Goal: Task Accomplishment & Management: Use online tool/utility

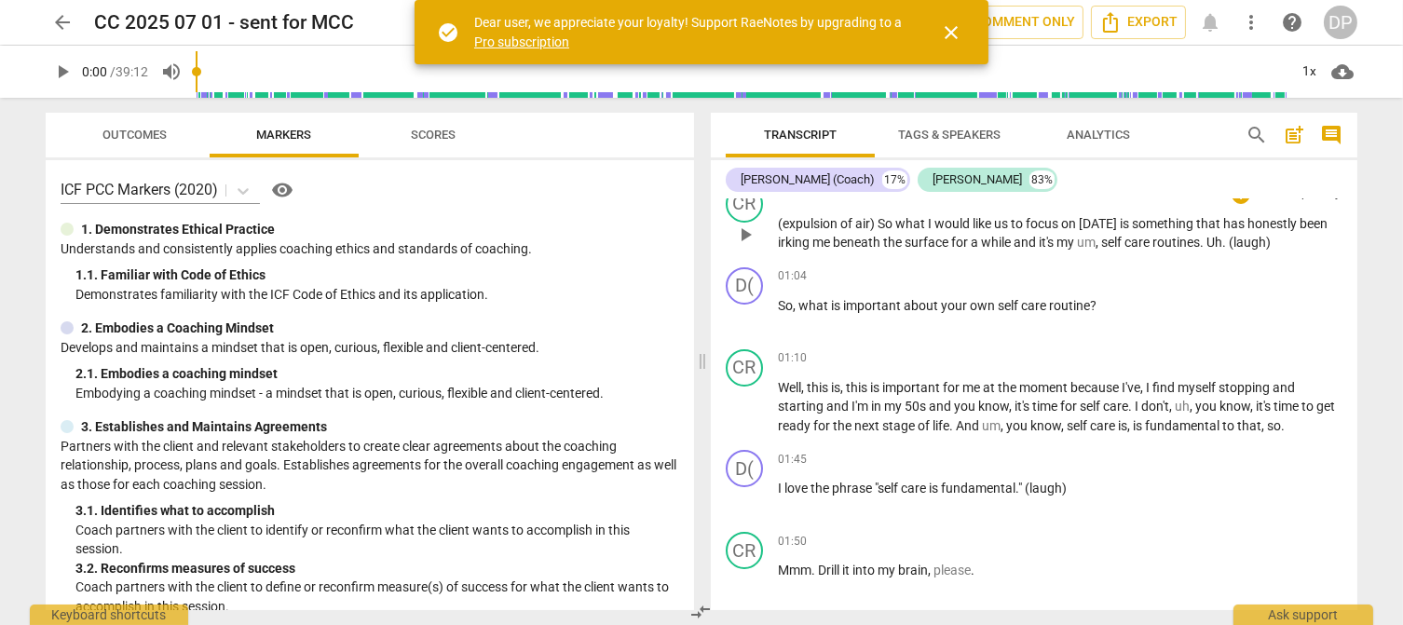
scroll to position [618, 0]
click at [954, 29] on span "close" at bounding box center [951, 32] width 22 height 22
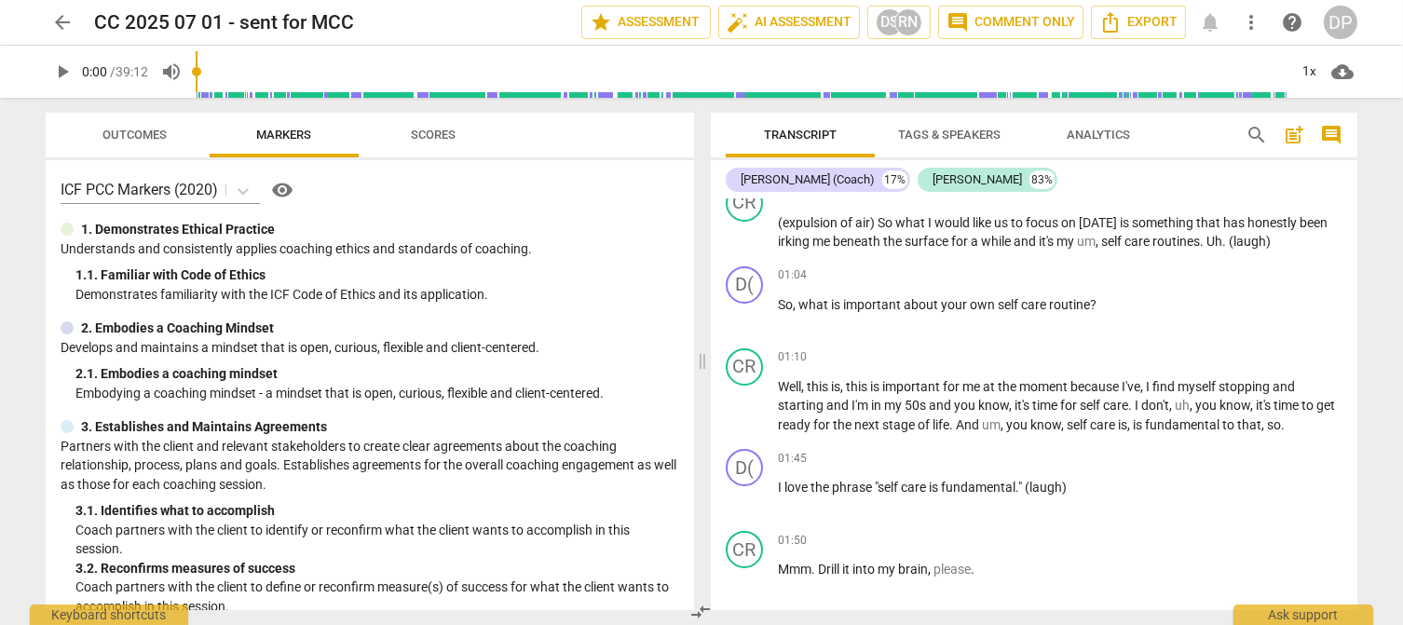
click at [1337, 14] on div "DP" at bounding box center [1341, 23] width 34 height 34
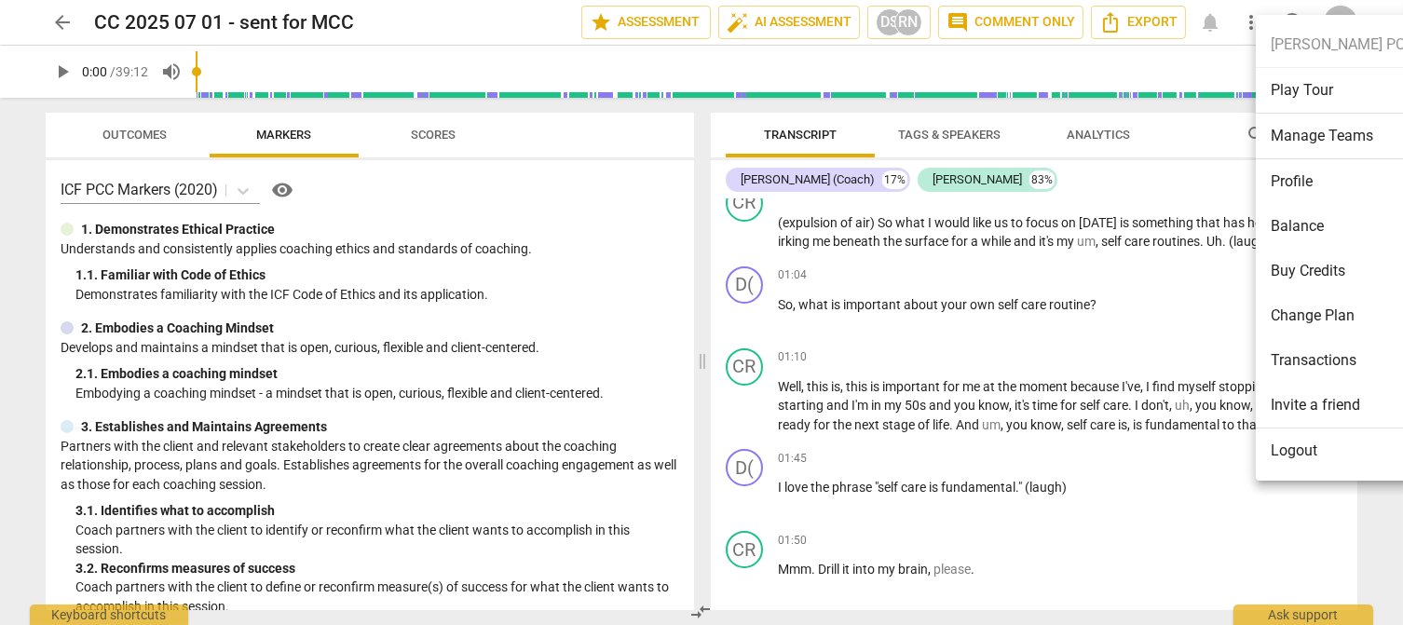
click at [1279, 44] on ul "Deanna PCC Play Tour Manage Teams Profile Balance Buy Credits Change Plan Trans…" at bounding box center [1342, 248] width 173 height 466
click at [1206, 45] on div at bounding box center [701, 312] width 1403 height 625
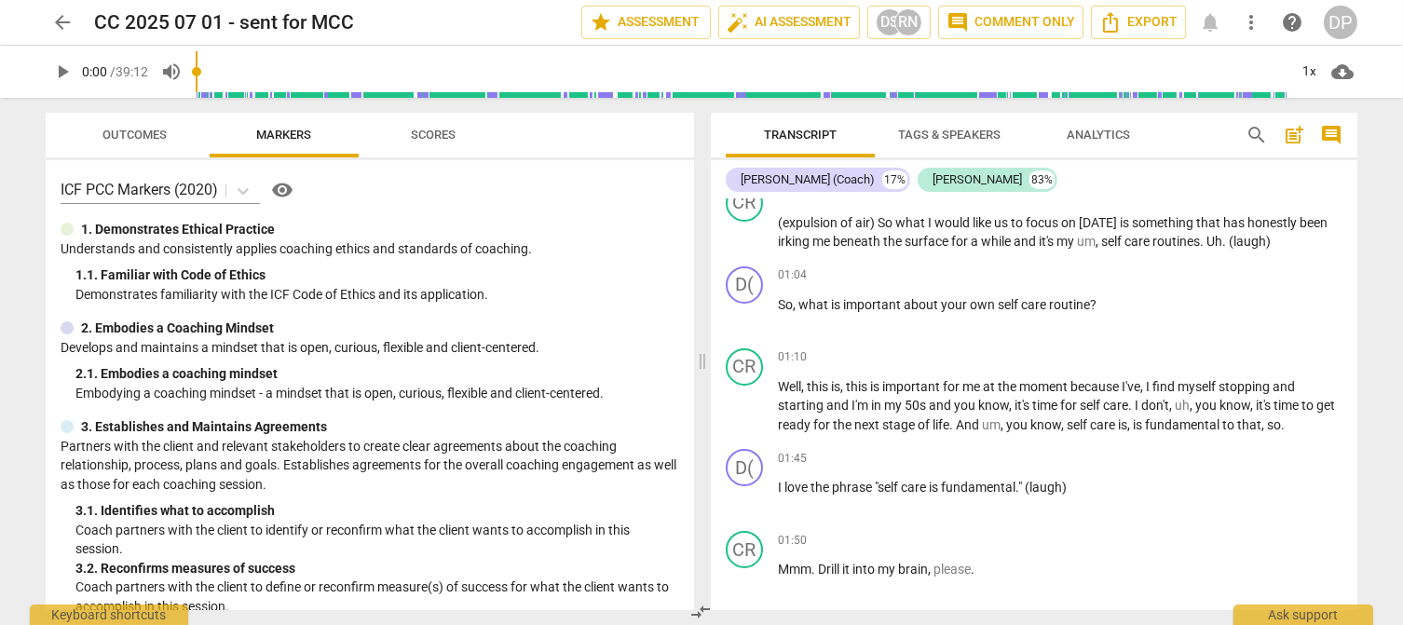
click at [1340, 20] on div "DP" at bounding box center [1341, 23] width 34 height 34
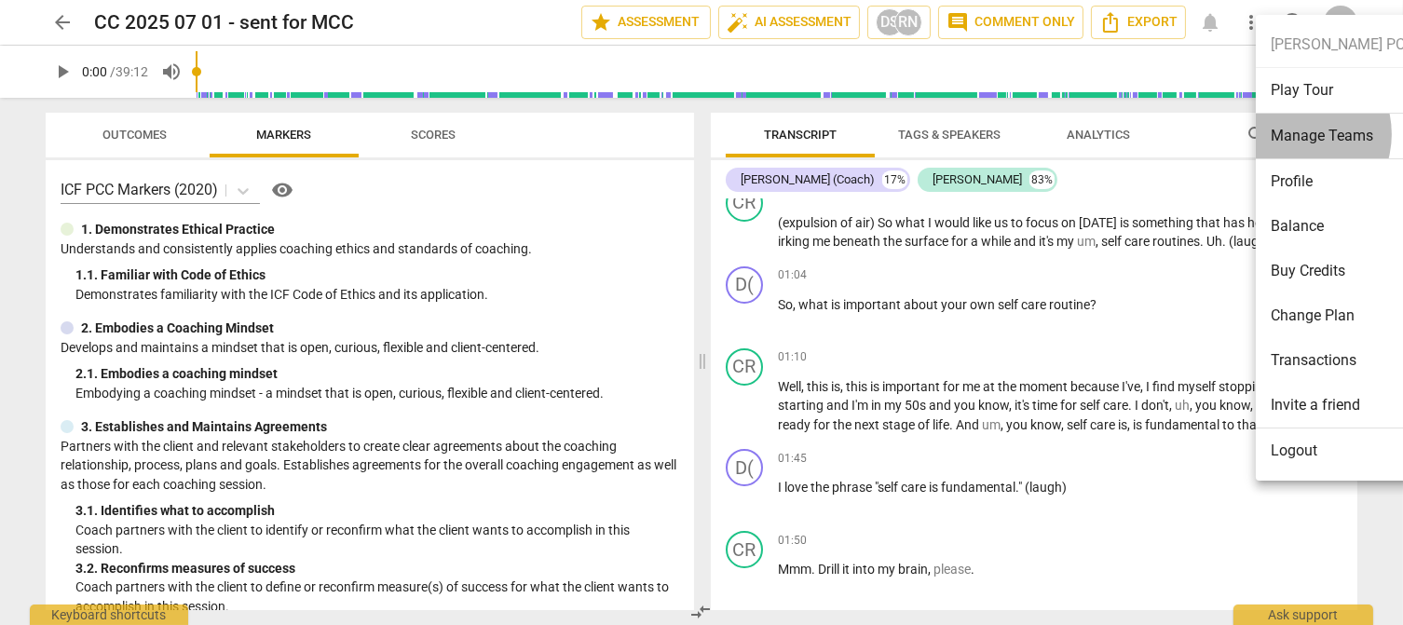
click at [1292, 134] on li "Manage Teams" at bounding box center [1342, 137] width 173 height 46
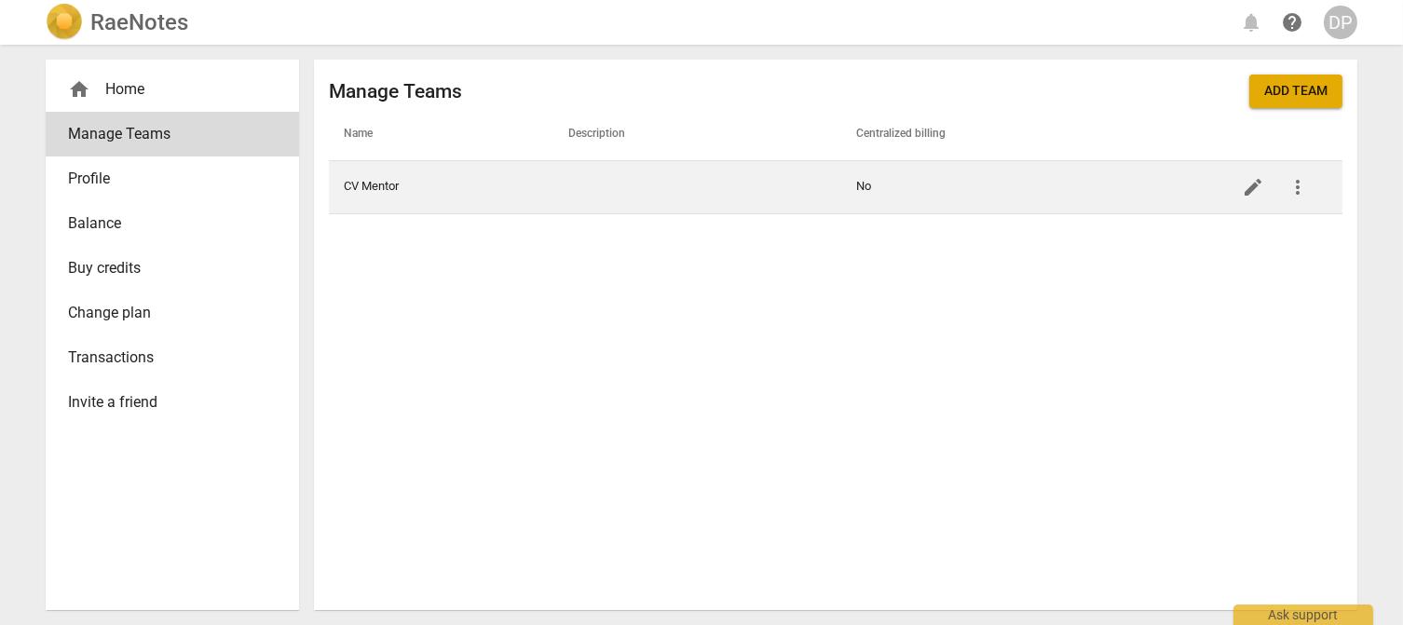
click at [389, 185] on td "CV Mentor" at bounding box center [441, 186] width 225 height 53
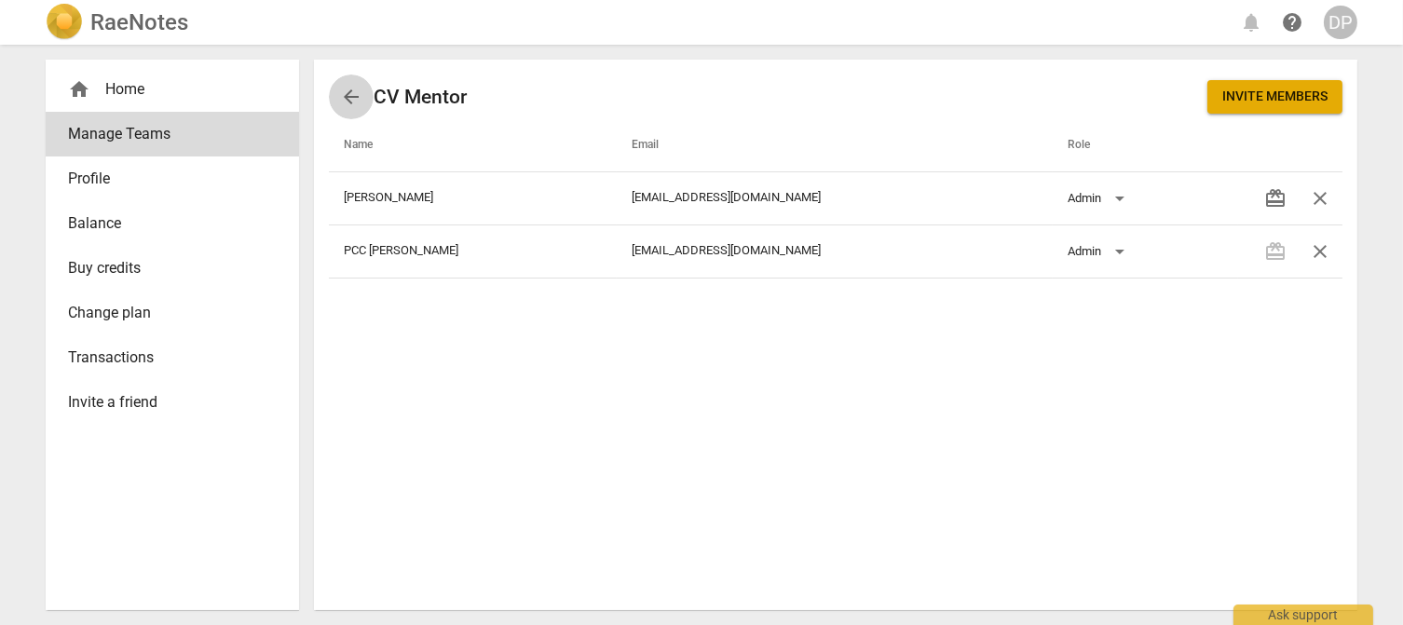
click at [353, 96] on span "arrow_back" at bounding box center [351, 97] width 22 height 22
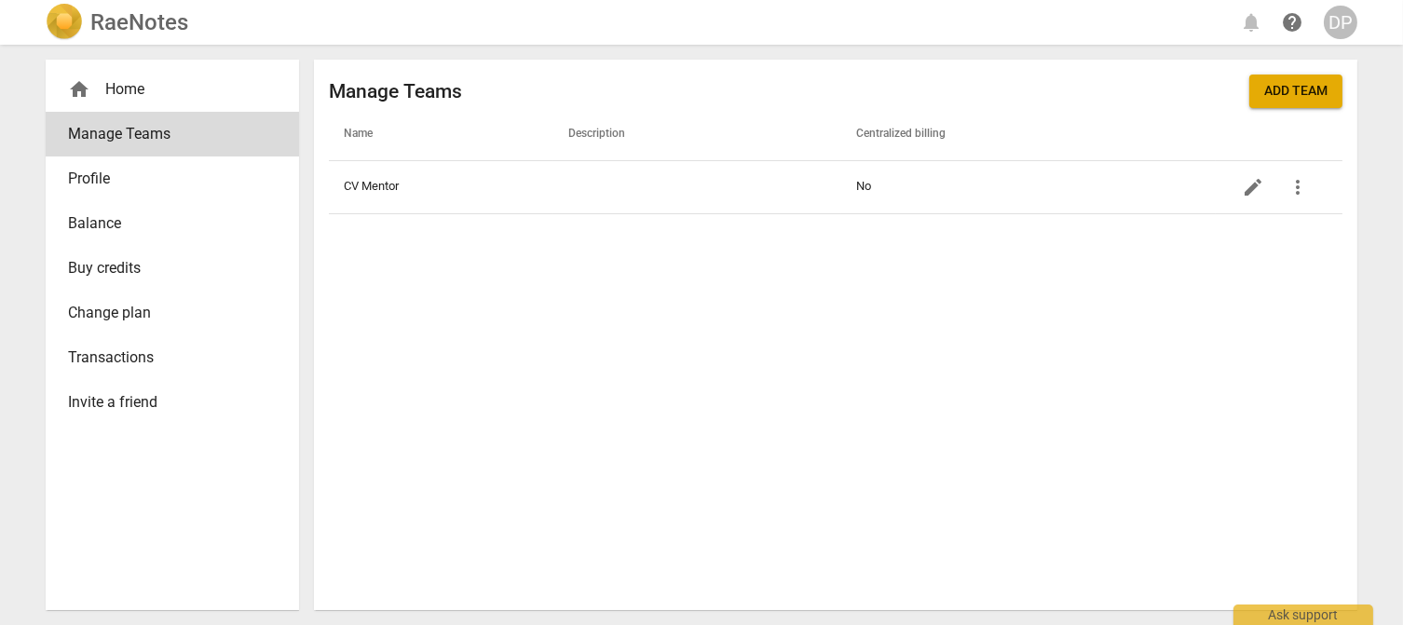
click at [143, 89] on div "home Home" at bounding box center [165, 89] width 194 height 22
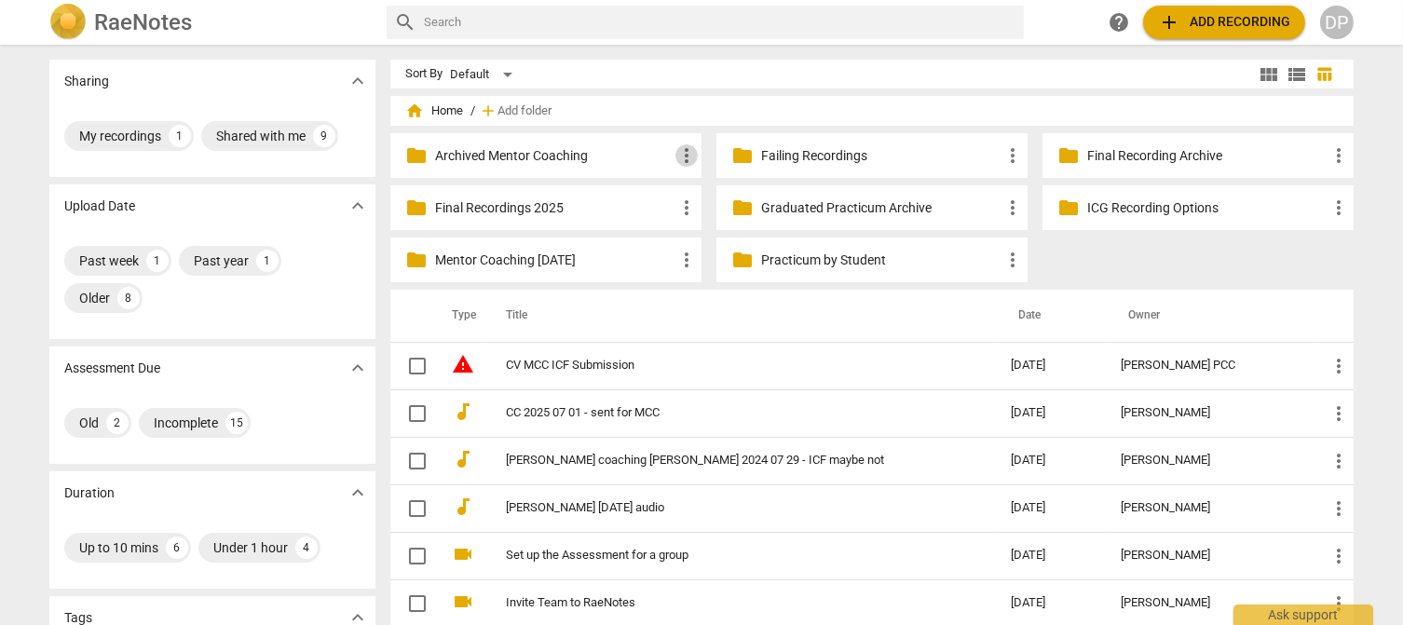
click at [683, 157] on span "more_vert" at bounding box center [686, 155] width 22 height 22
click at [965, 348] on div at bounding box center [701, 312] width 1403 height 625
click at [1335, 16] on div "DP" at bounding box center [1337, 23] width 34 height 34
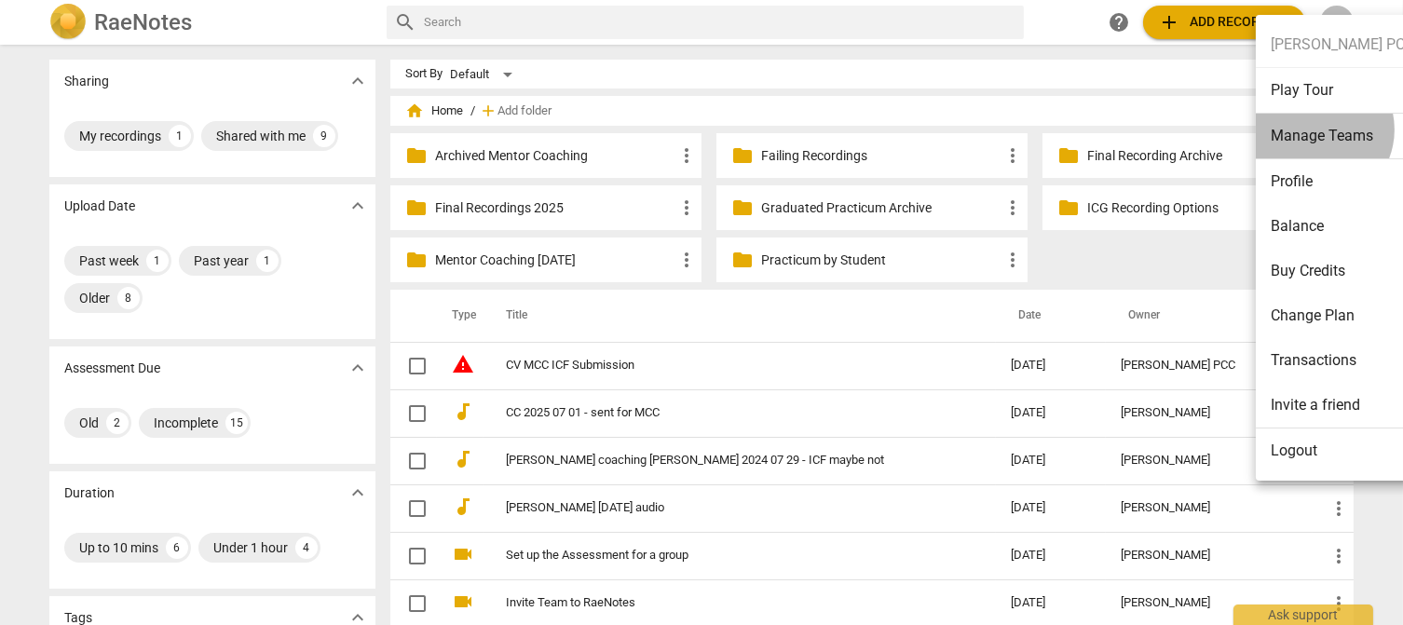
click at [1314, 130] on li "Manage Teams" at bounding box center [1342, 137] width 173 height 46
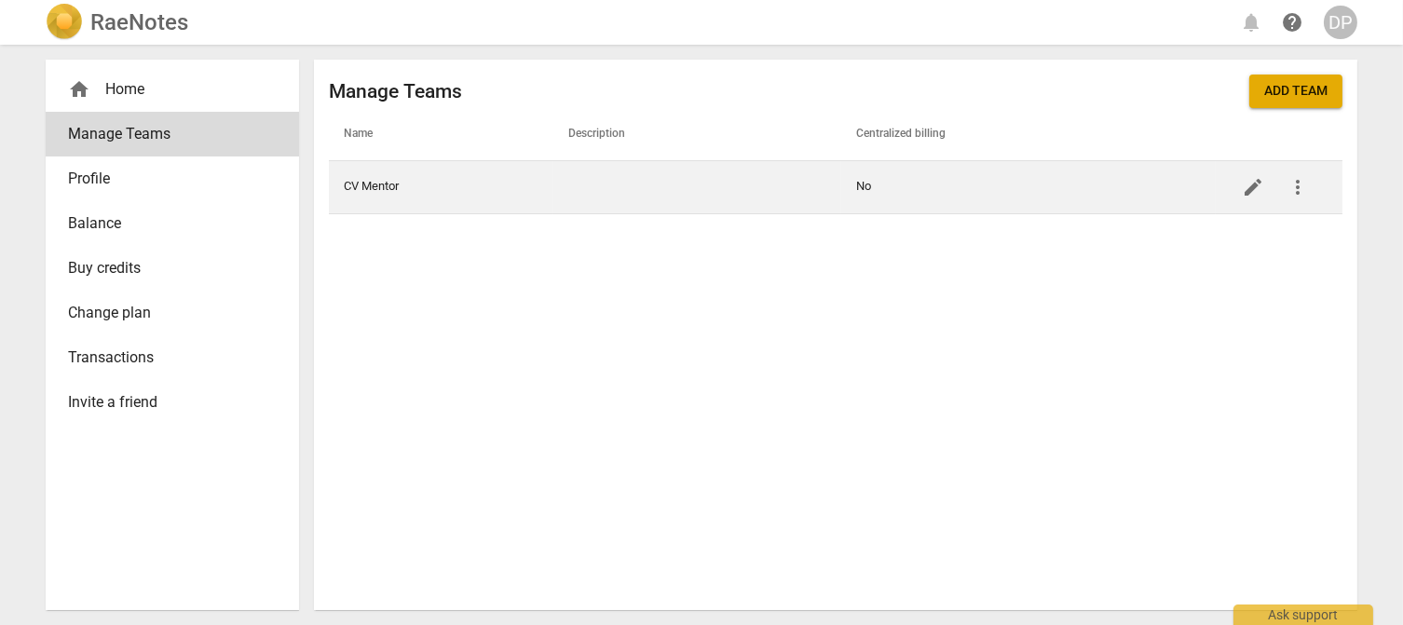
click at [428, 182] on td "CV Mentor" at bounding box center [441, 186] width 225 height 53
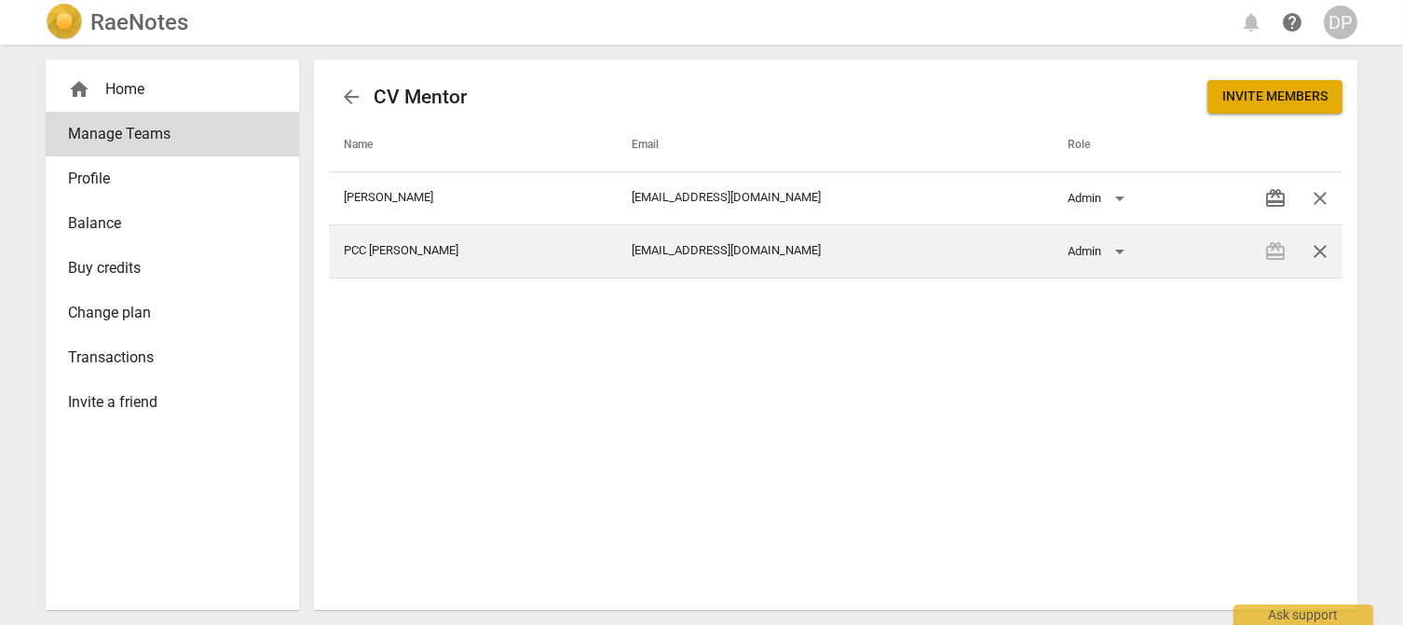
click at [1275, 252] on div "redeem close" at bounding box center [1297, 251] width 89 height 45
click at [380, 250] on td "PCC Deanna" at bounding box center [473, 251] width 288 height 53
click at [755, 268] on td "cxo@coachville.com" at bounding box center [835, 251] width 436 height 53
click at [679, 248] on td "cxo@coachville.com" at bounding box center [835, 251] width 436 height 53
click at [686, 245] on td "cxo@coachville.com" at bounding box center [835, 251] width 436 height 53
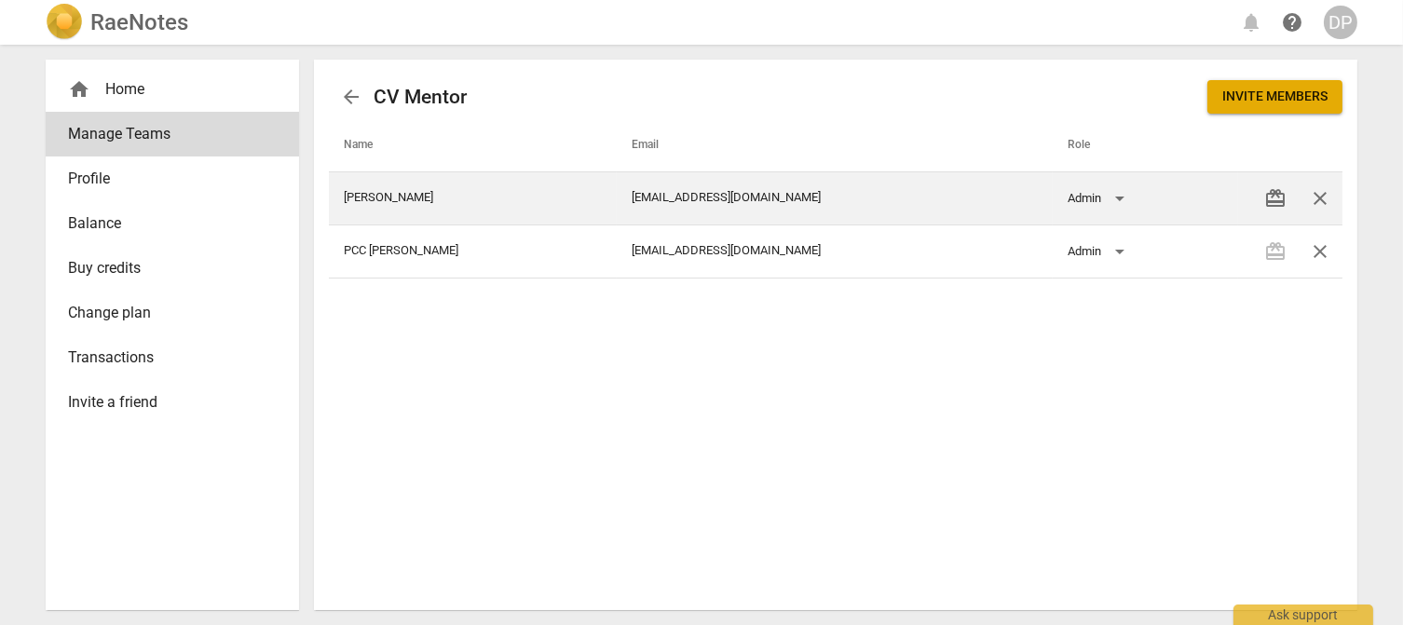
drag, startPoint x: 686, startPoint y: 245, endPoint x: 621, endPoint y: 187, distance: 86.4
click at [621, 187] on td "coachdave@coachville.com" at bounding box center [835, 197] width 436 height 53
click at [624, 190] on td "coachdave@coachville.com" at bounding box center [835, 197] width 436 height 53
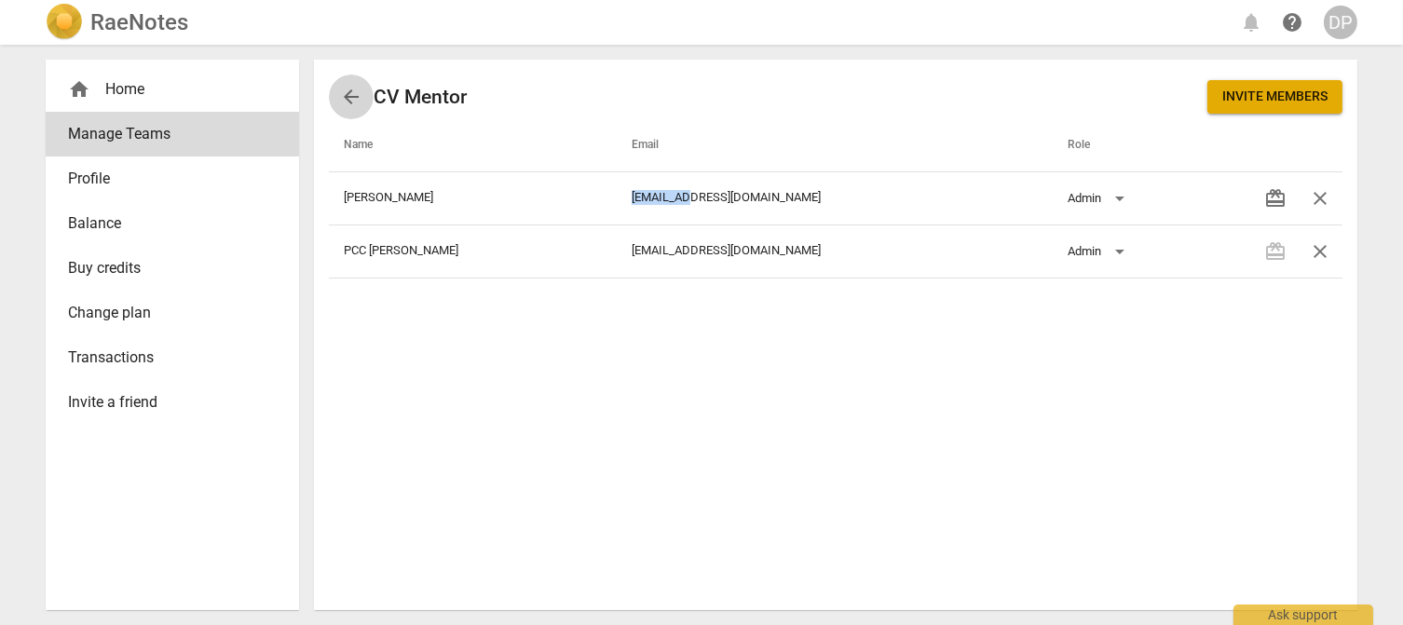
click at [352, 102] on span "arrow_back" at bounding box center [351, 97] width 22 height 22
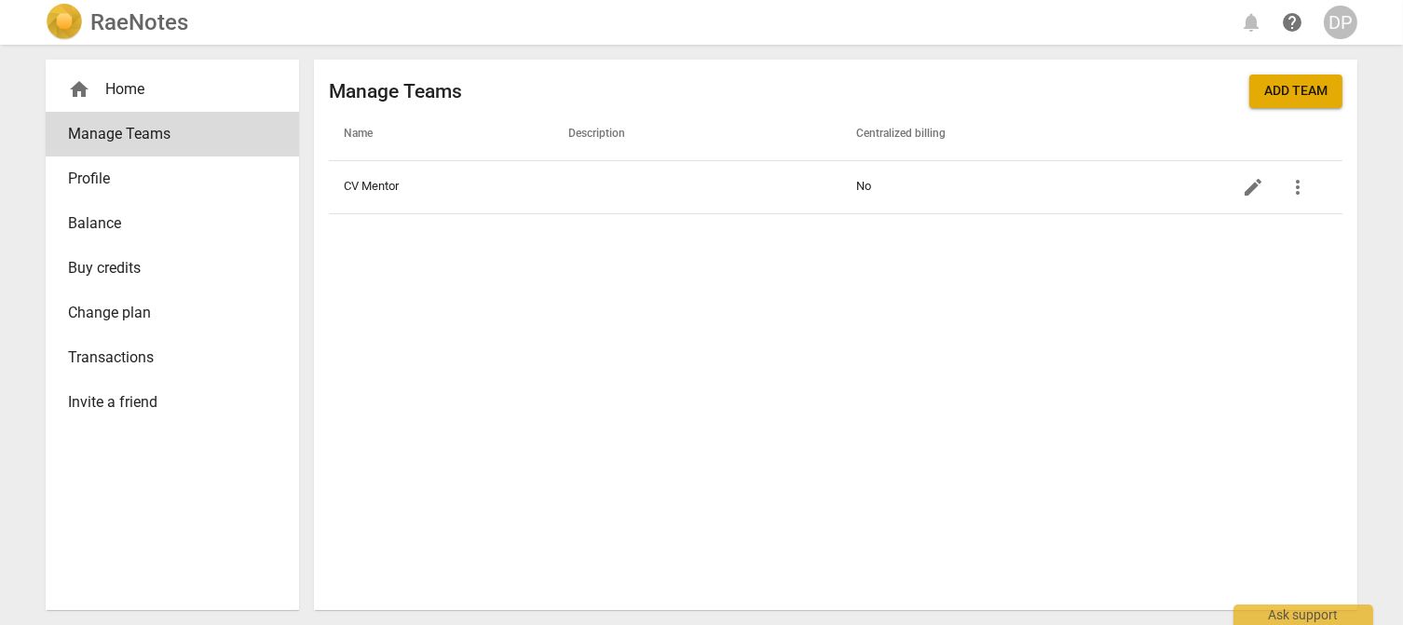
click at [137, 89] on div "home Home" at bounding box center [165, 89] width 194 height 22
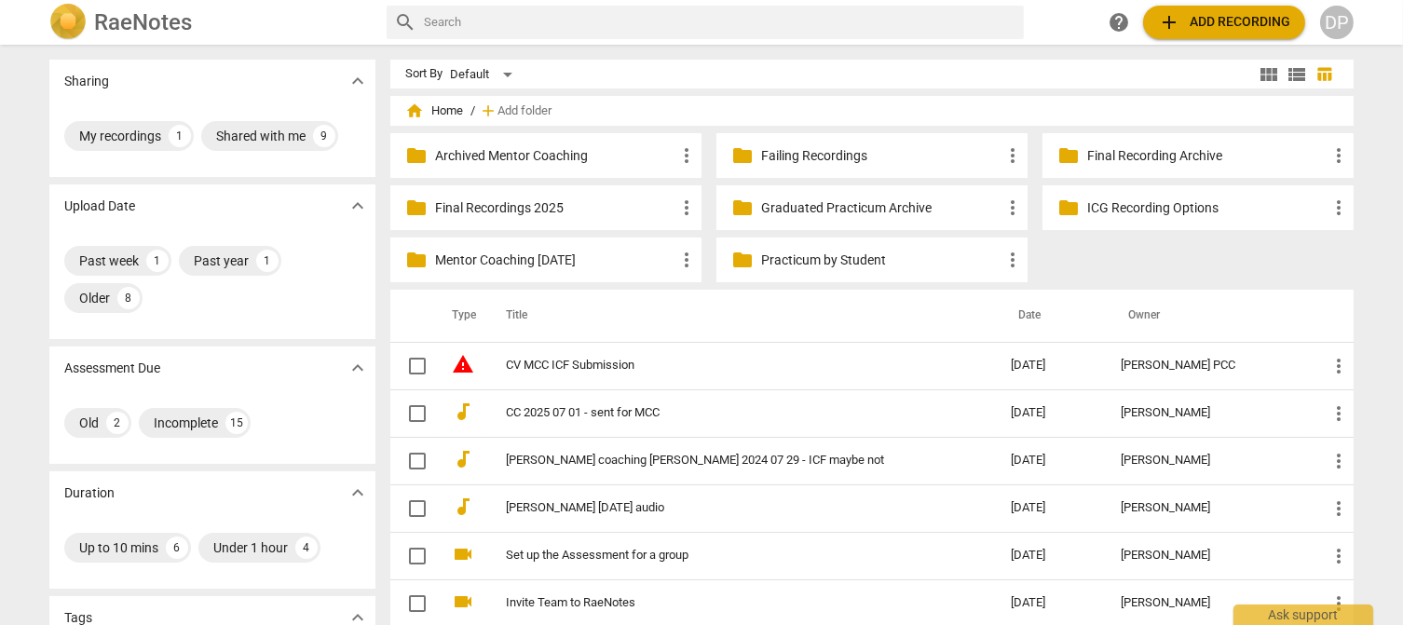
click at [1340, 23] on div "DP" at bounding box center [1337, 23] width 34 height 34
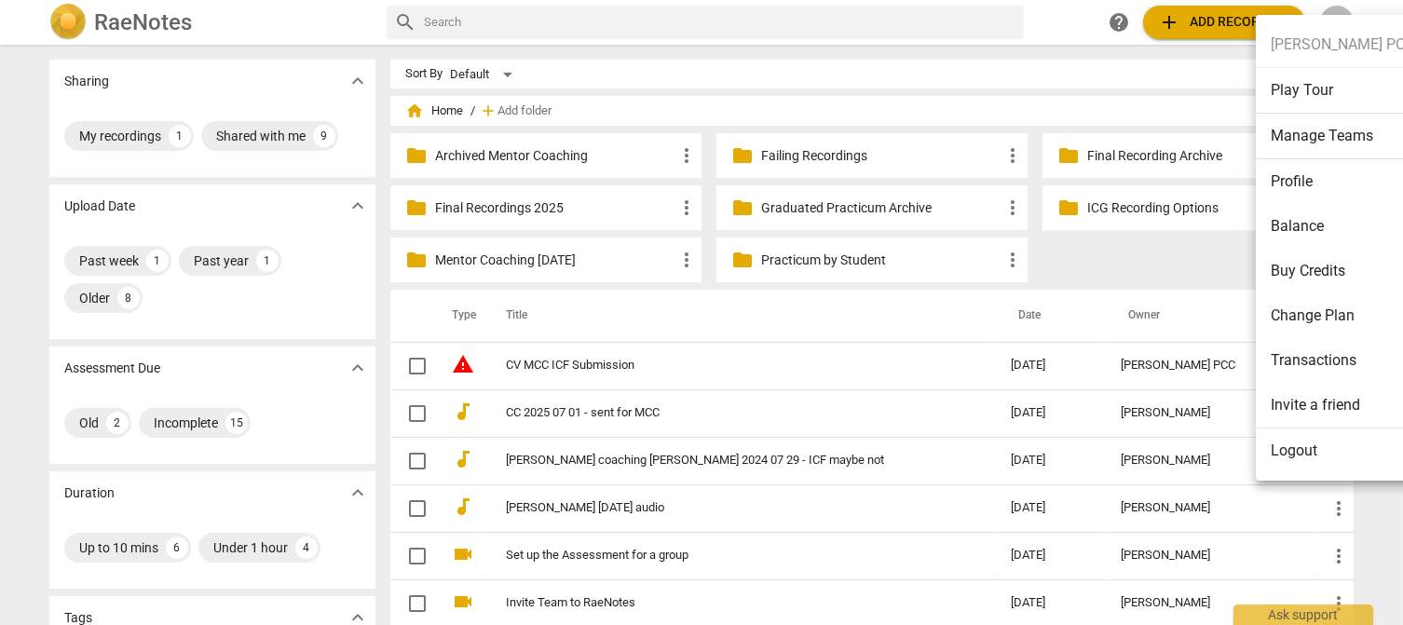
click at [1316, 133] on li "Manage Teams" at bounding box center [1342, 137] width 173 height 46
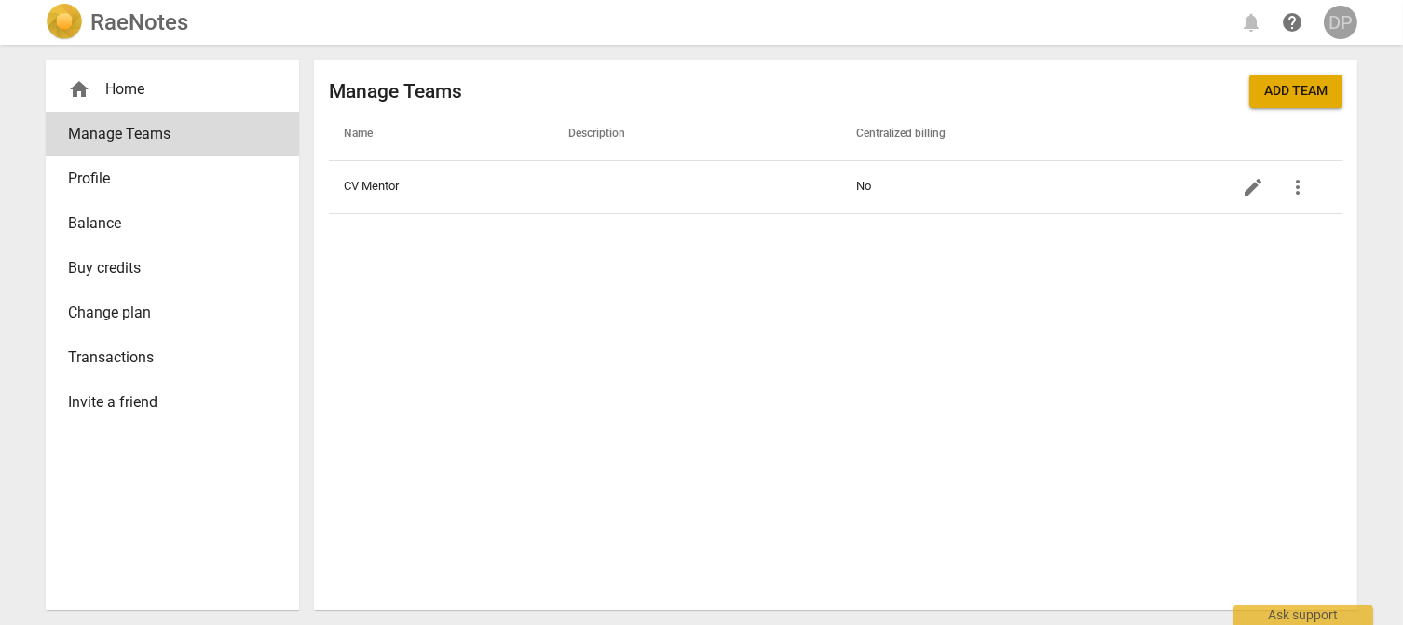
click at [1338, 17] on div "DP" at bounding box center [1341, 23] width 34 height 34
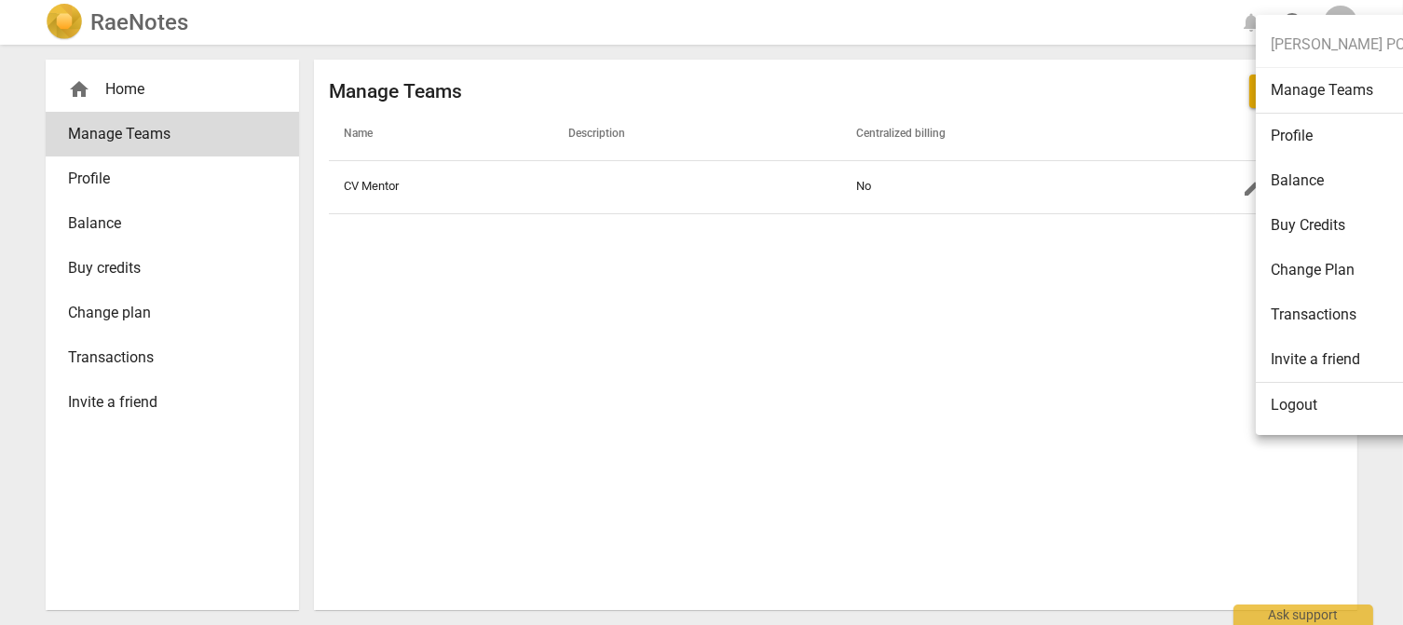
click at [1328, 87] on li "Manage Teams" at bounding box center [1342, 91] width 173 height 46
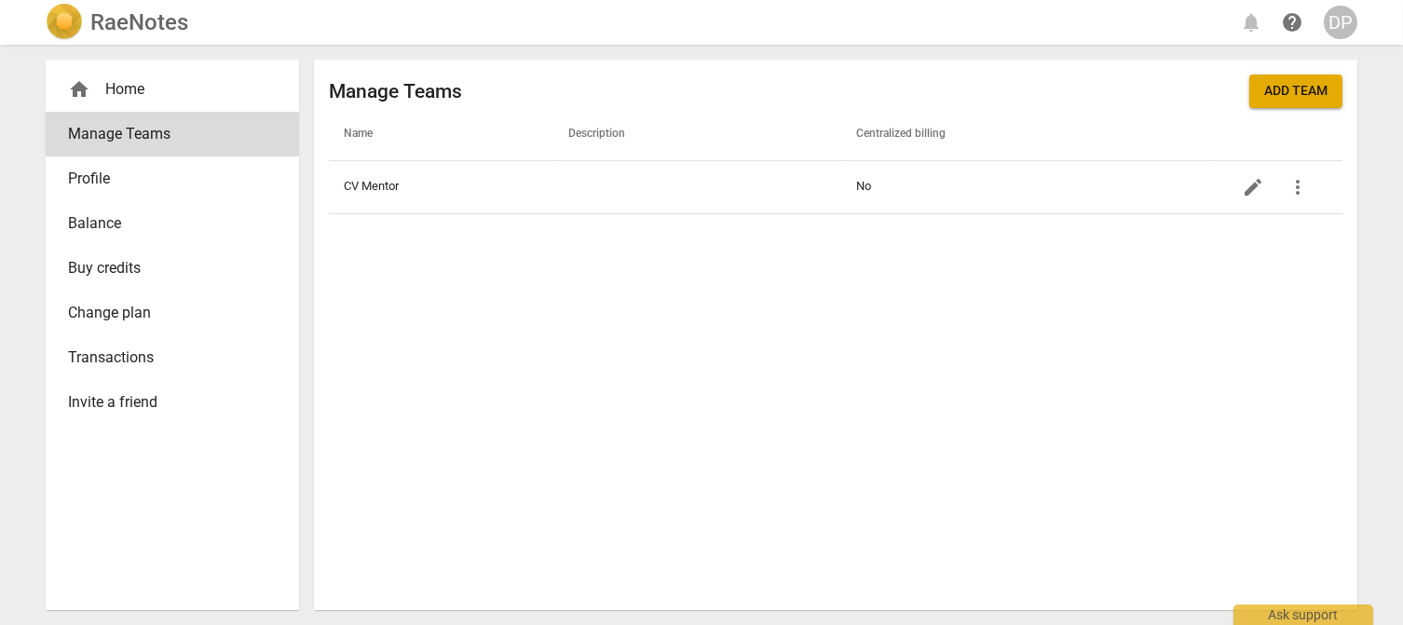
click at [1339, 19] on div "DP" at bounding box center [1341, 23] width 34 height 34
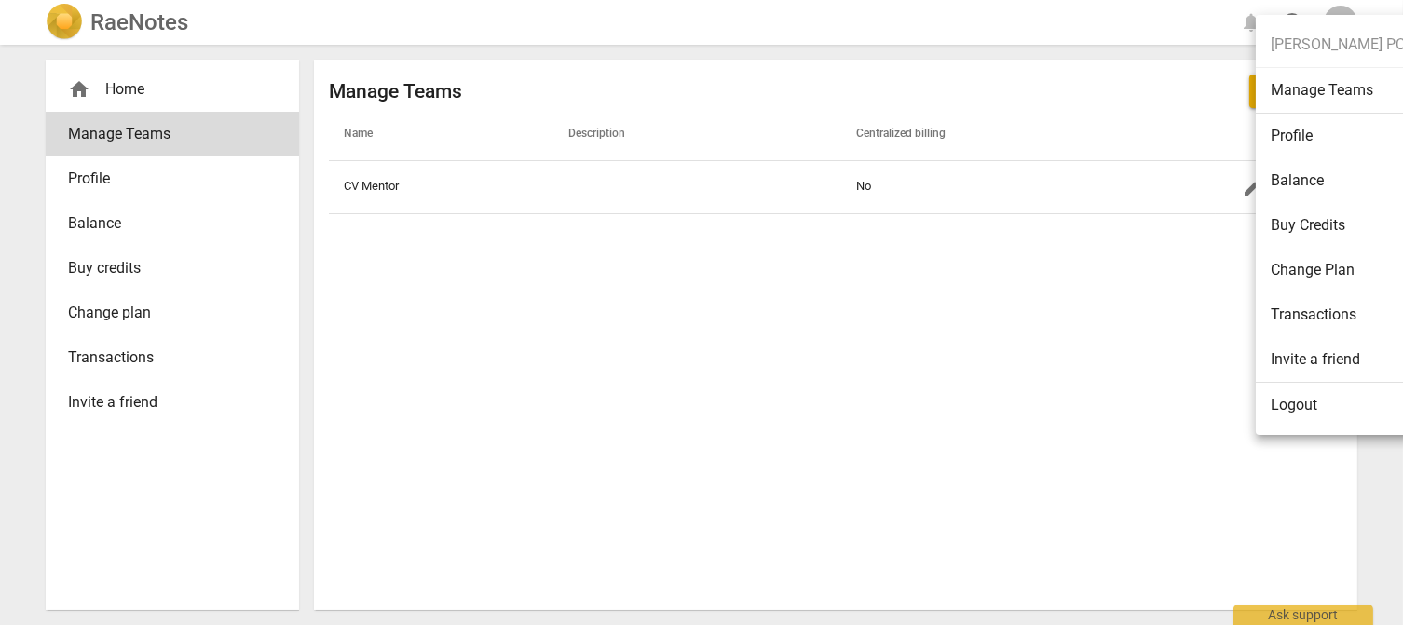
click at [149, 86] on div at bounding box center [701, 312] width 1403 height 625
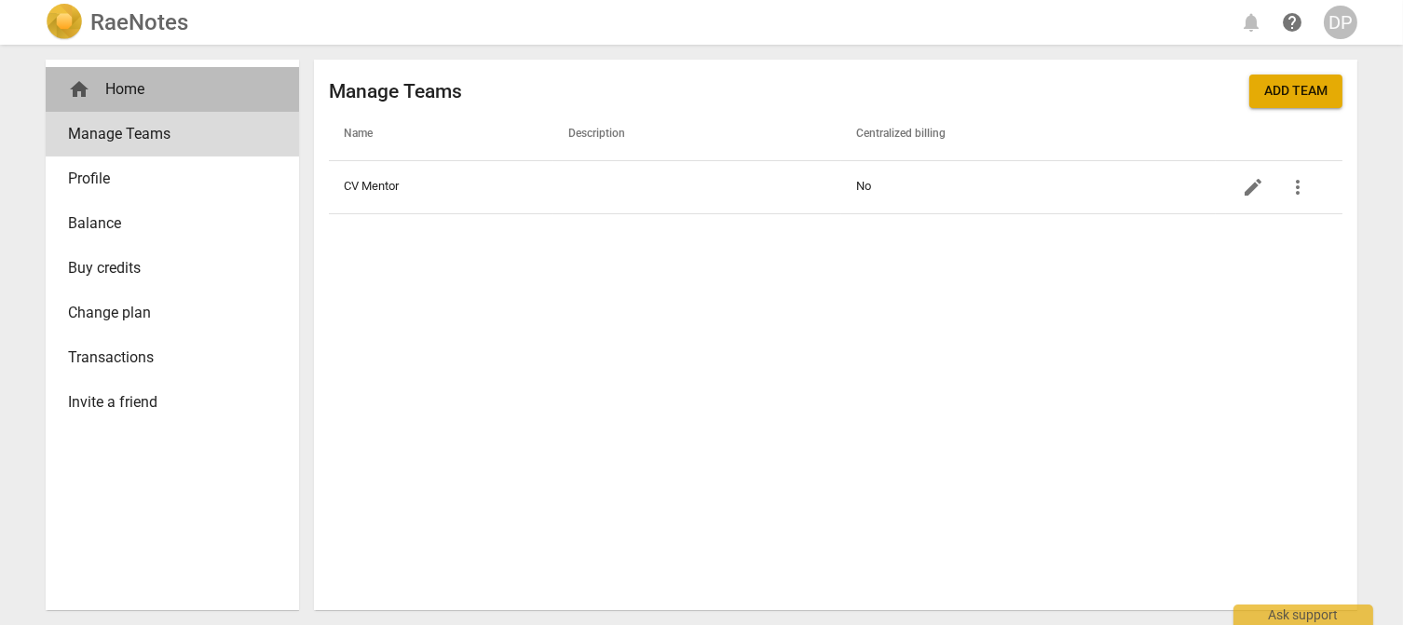
click at [112, 76] on div "home Home" at bounding box center [172, 89] width 253 height 45
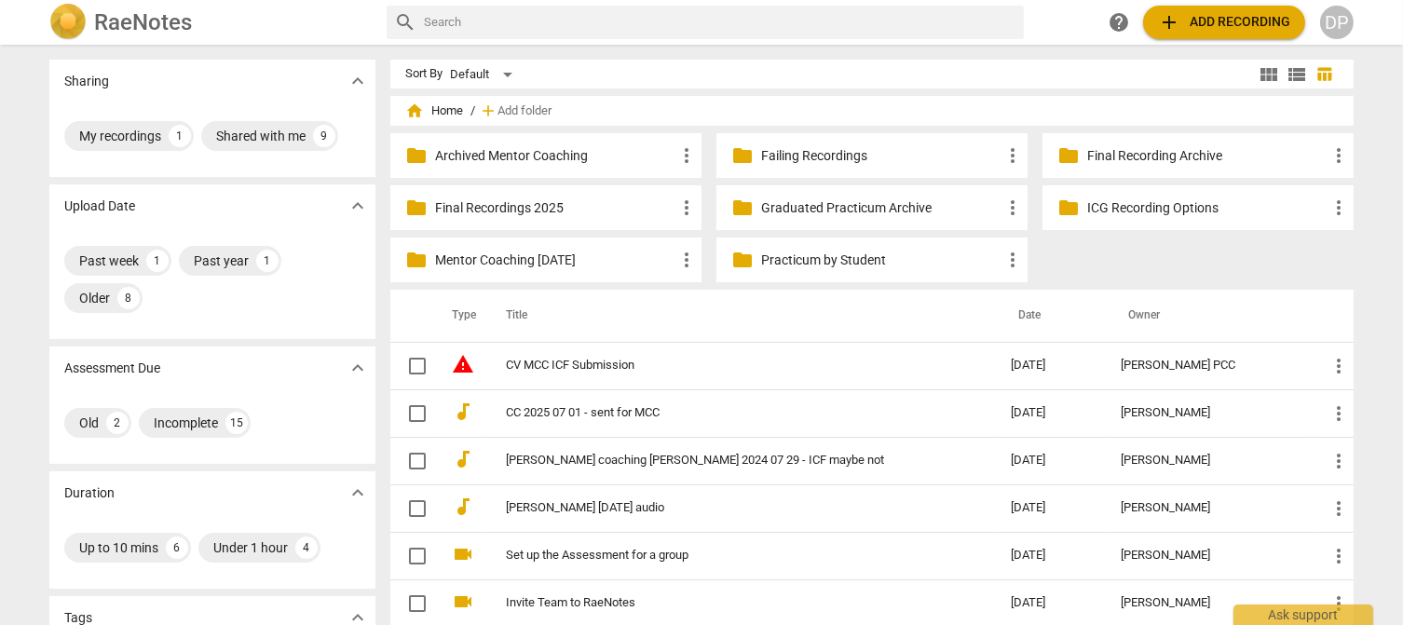
click at [807, 210] on p "Graduated Practicum Archive" at bounding box center [881, 208] width 240 height 20
click at [851, 258] on p "Practicum by Student" at bounding box center [881, 261] width 240 height 20
click at [1343, 21] on div "DP" at bounding box center [1337, 23] width 34 height 34
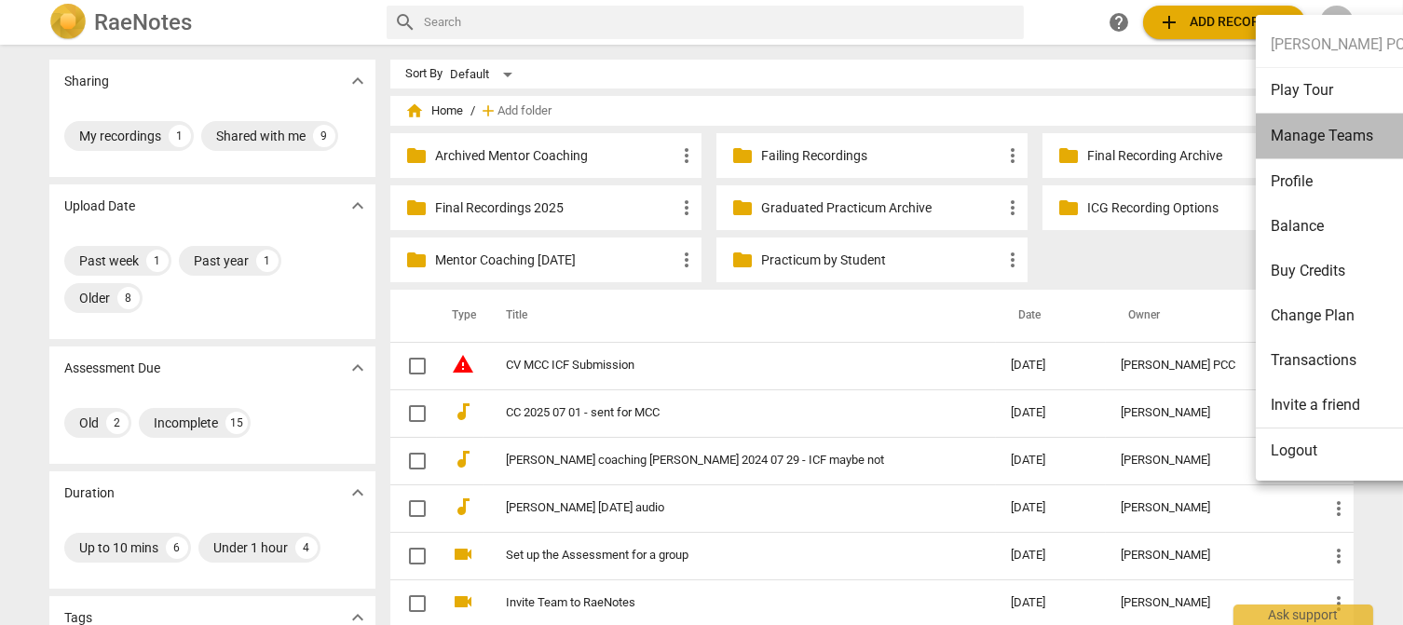
click at [1342, 130] on li "Manage Teams" at bounding box center [1342, 137] width 173 height 46
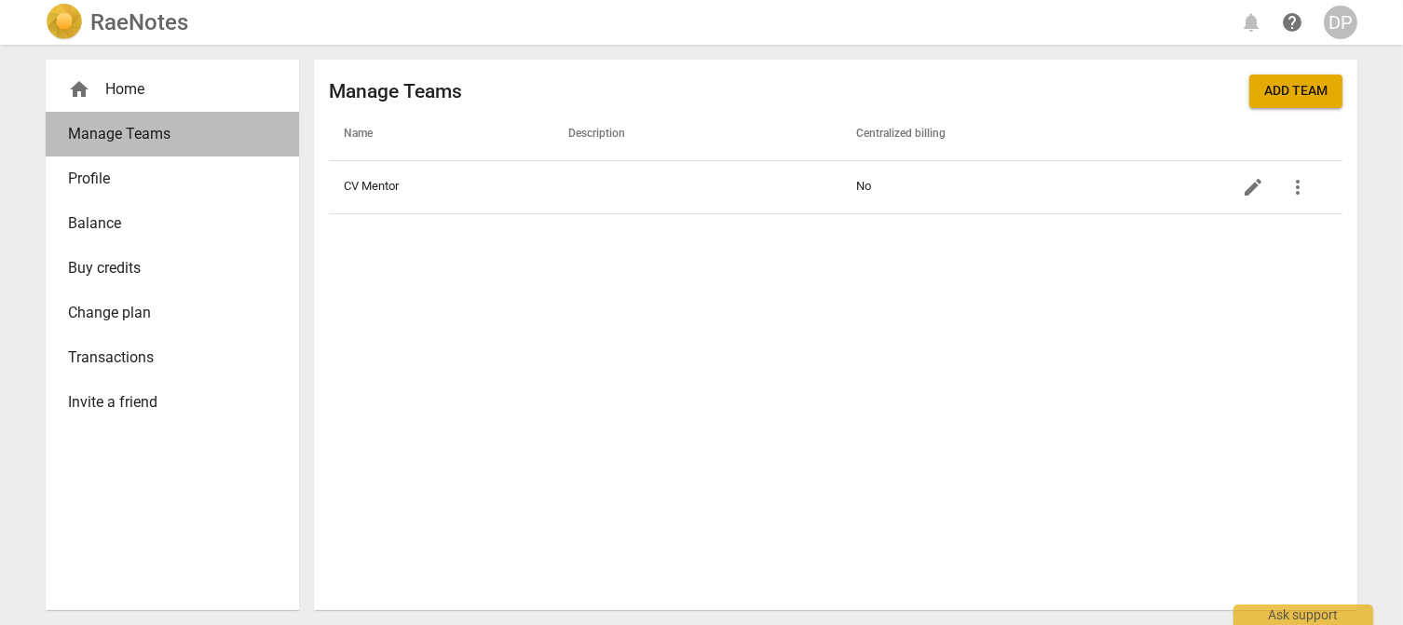
click at [130, 140] on span "Manage Teams" at bounding box center [165, 134] width 194 height 22
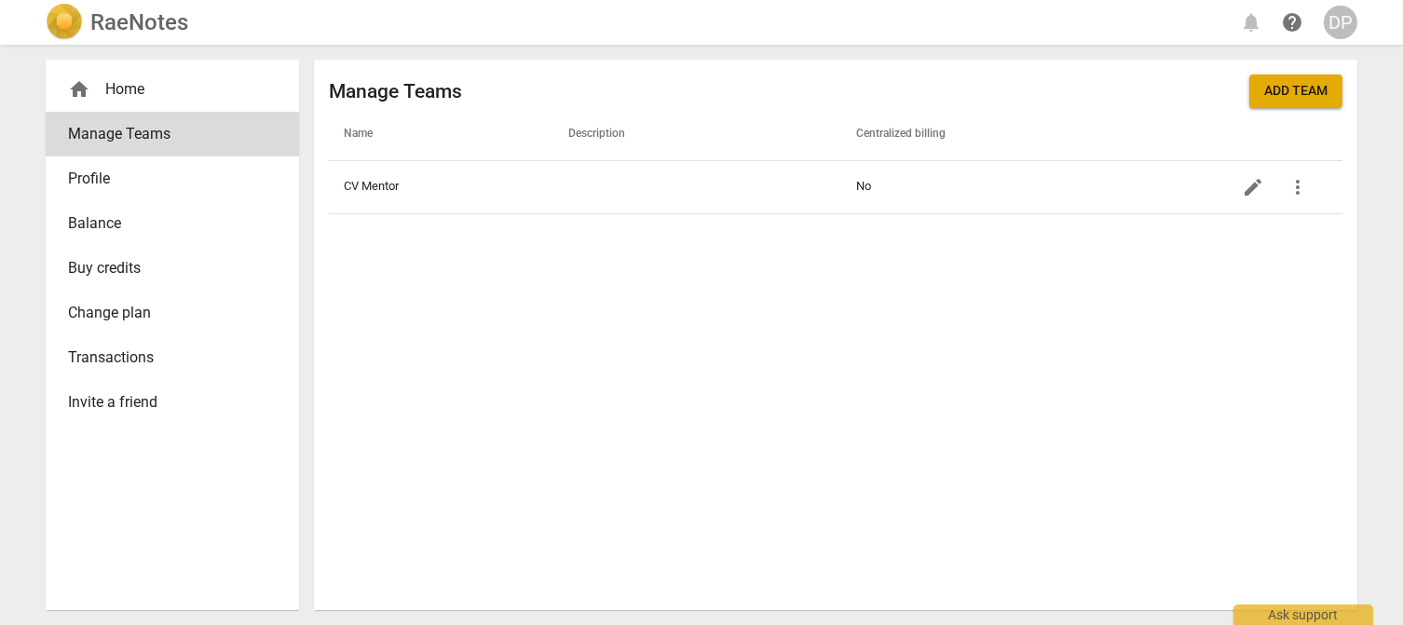
click at [170, 232] on span "Balance" at bounding box center [165, 223] width 194 height 22
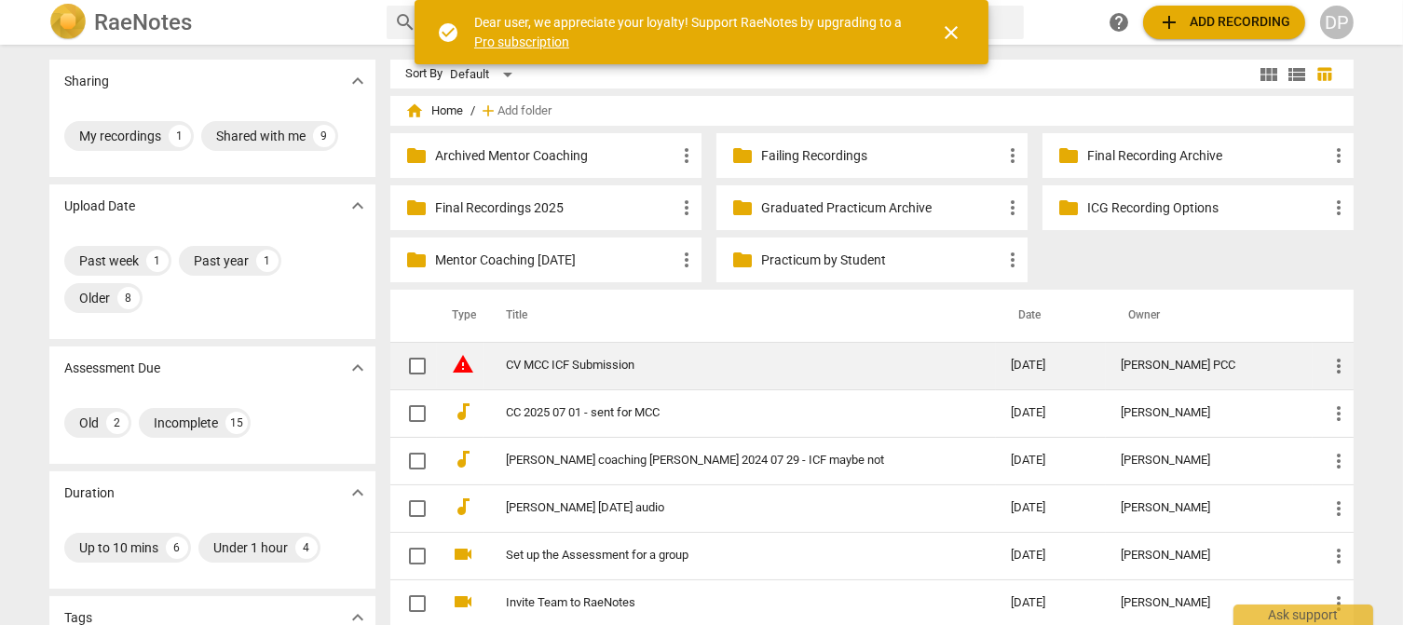
click at [659, 361] on link "CV MCC ICF Submission" at bounding box center [725, 366] width 438 height 14
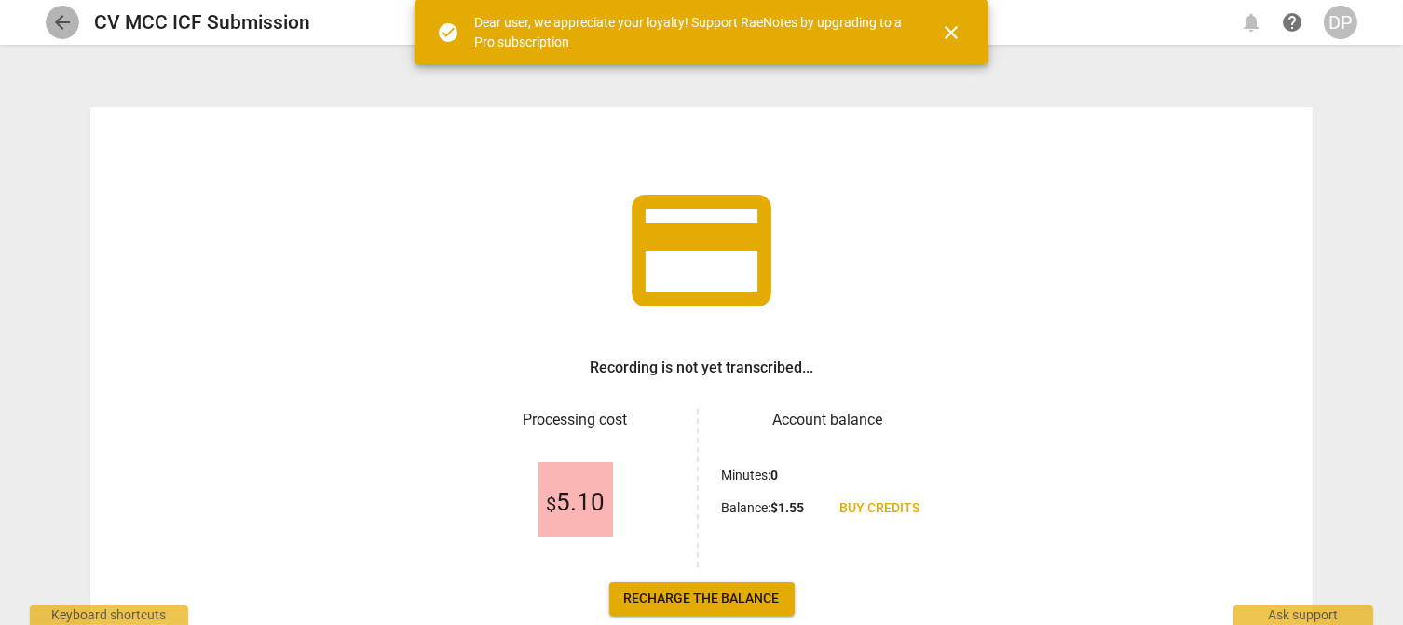
click at [62, 28] on span "arrow_back" at bounding box center [62, 22] width 22 height 22
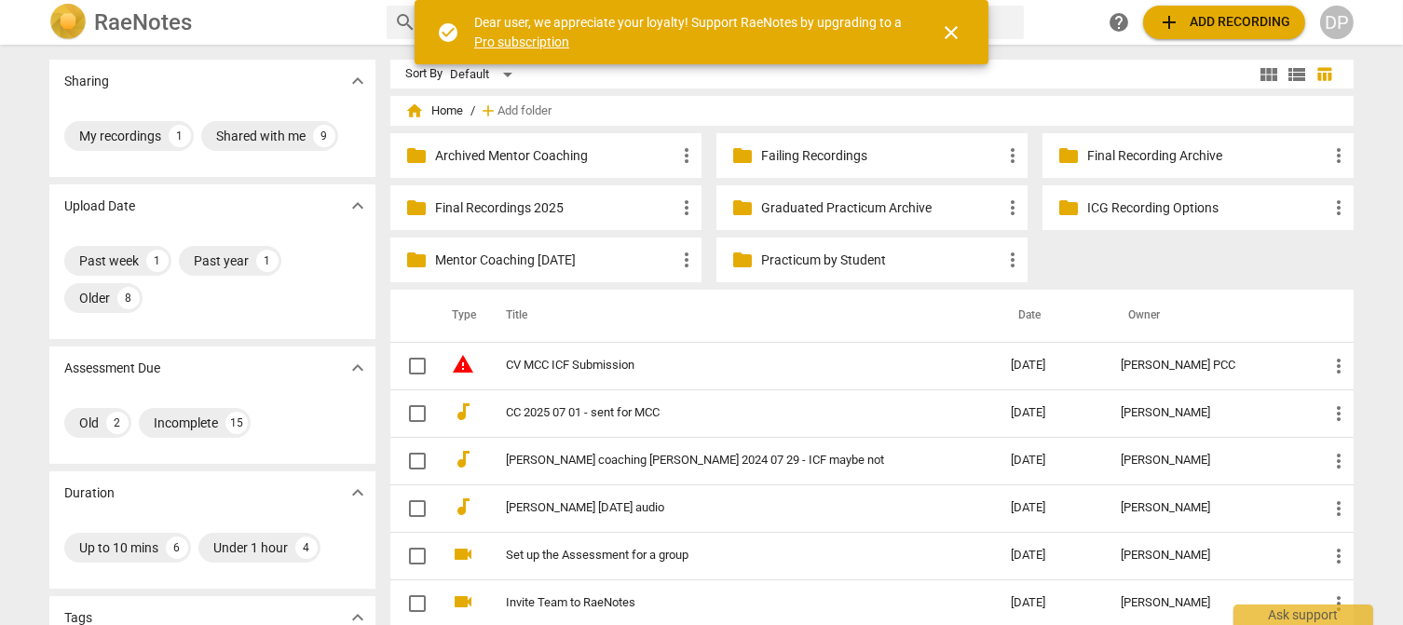
click at [951, 32] on span "close" at bounding box center [951, 32] width 22 height 22
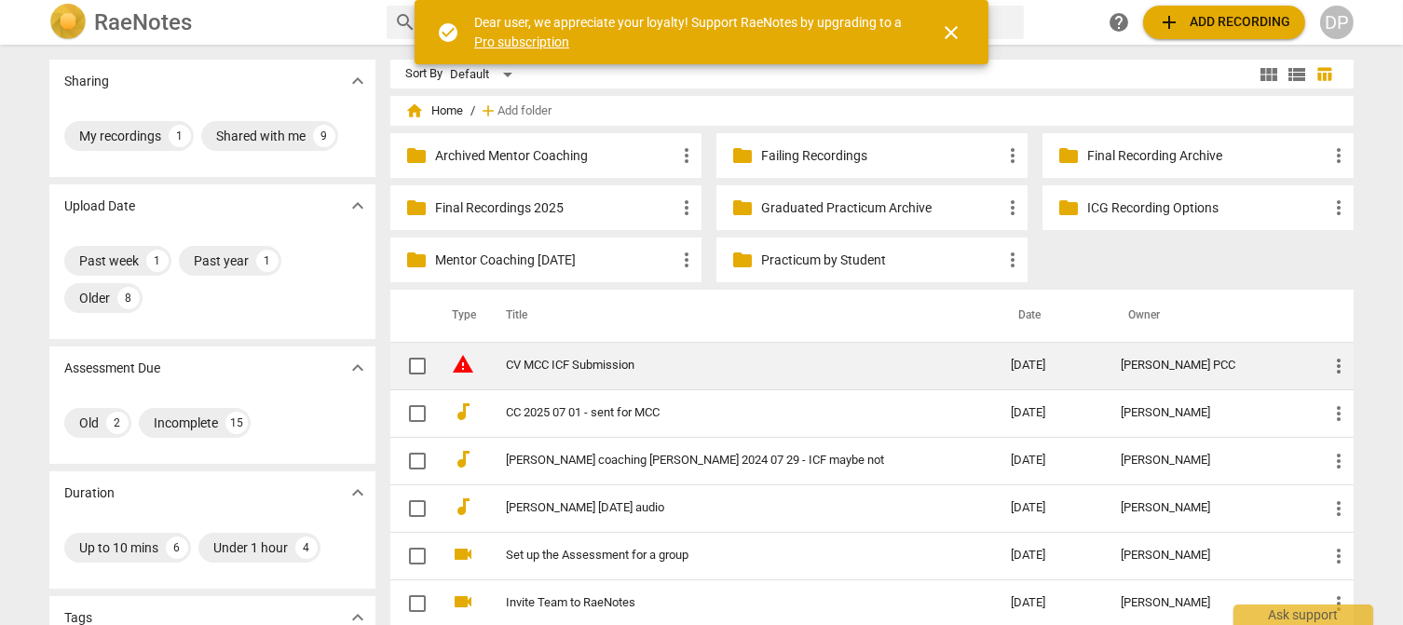
click at [603, 365] on link "CV MCC ICF Submission" at bounding box center [725, 366] width 438 height 14
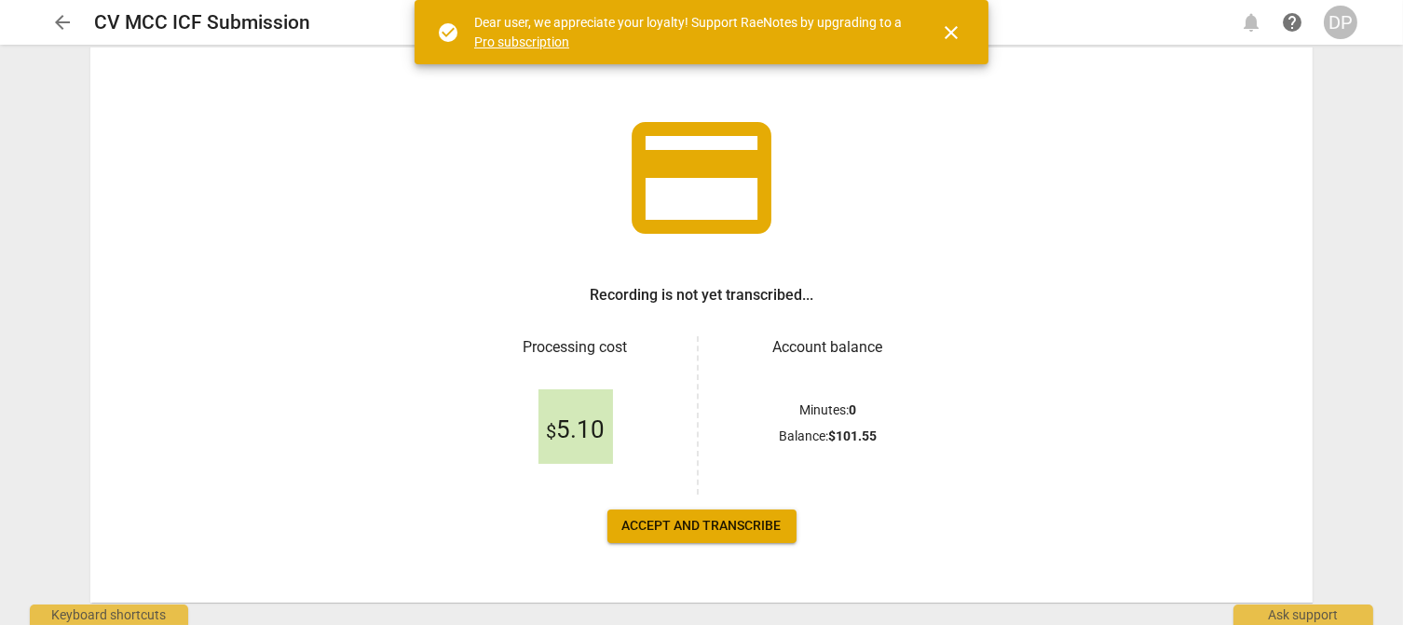
scroll to position [109, 0]
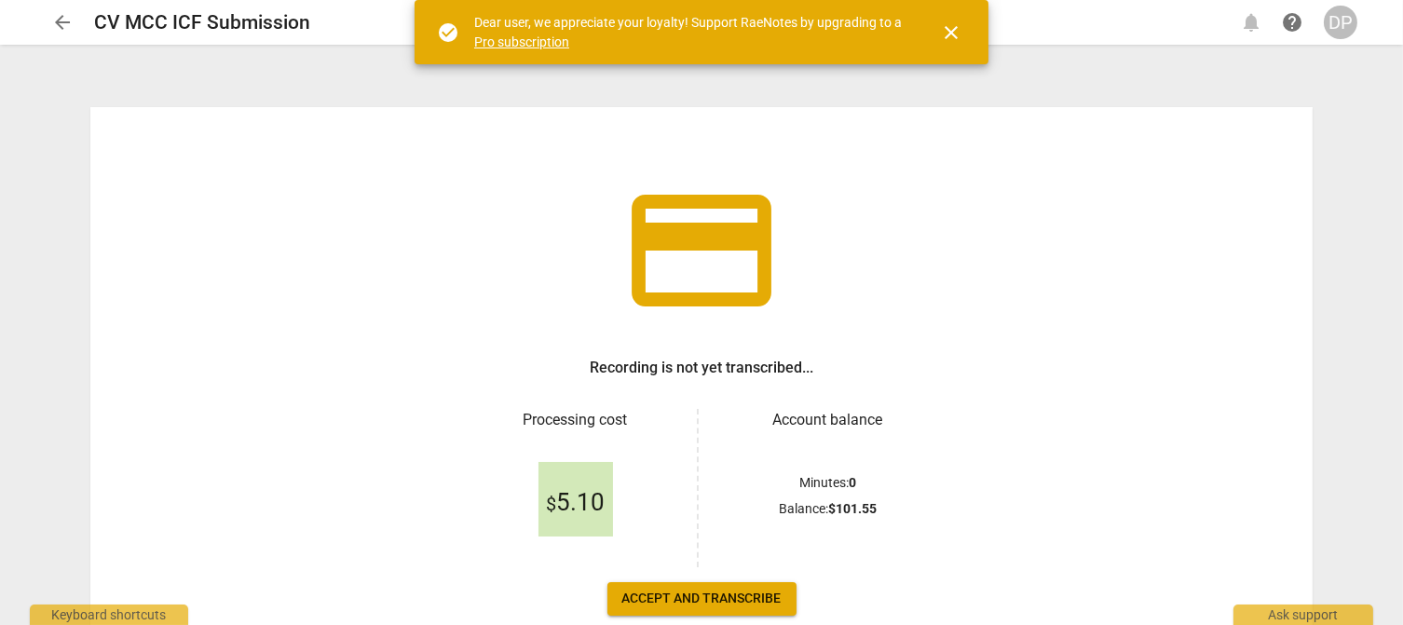
click at [66, 9] on button "arrow_back" at bounding box center [63, 23] width 34 height 34
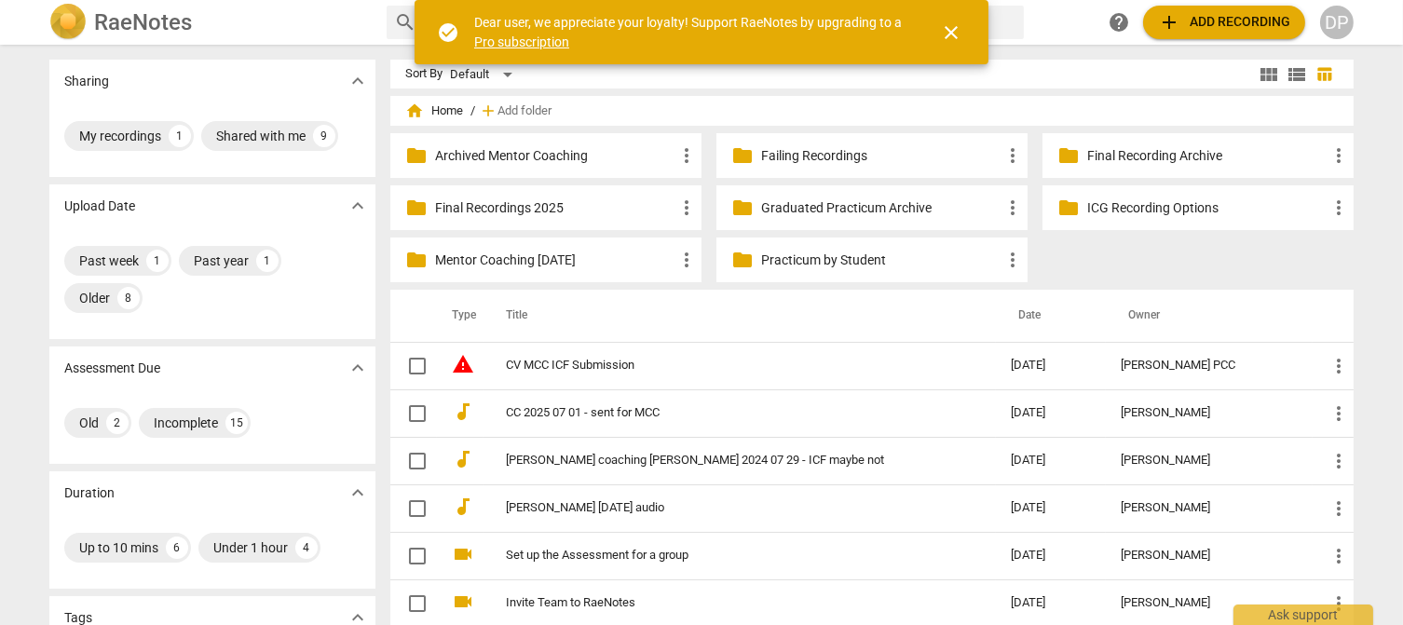
click at [1334, 17] on div "DP" at bounding box center [1337, 23] width 34 height 34
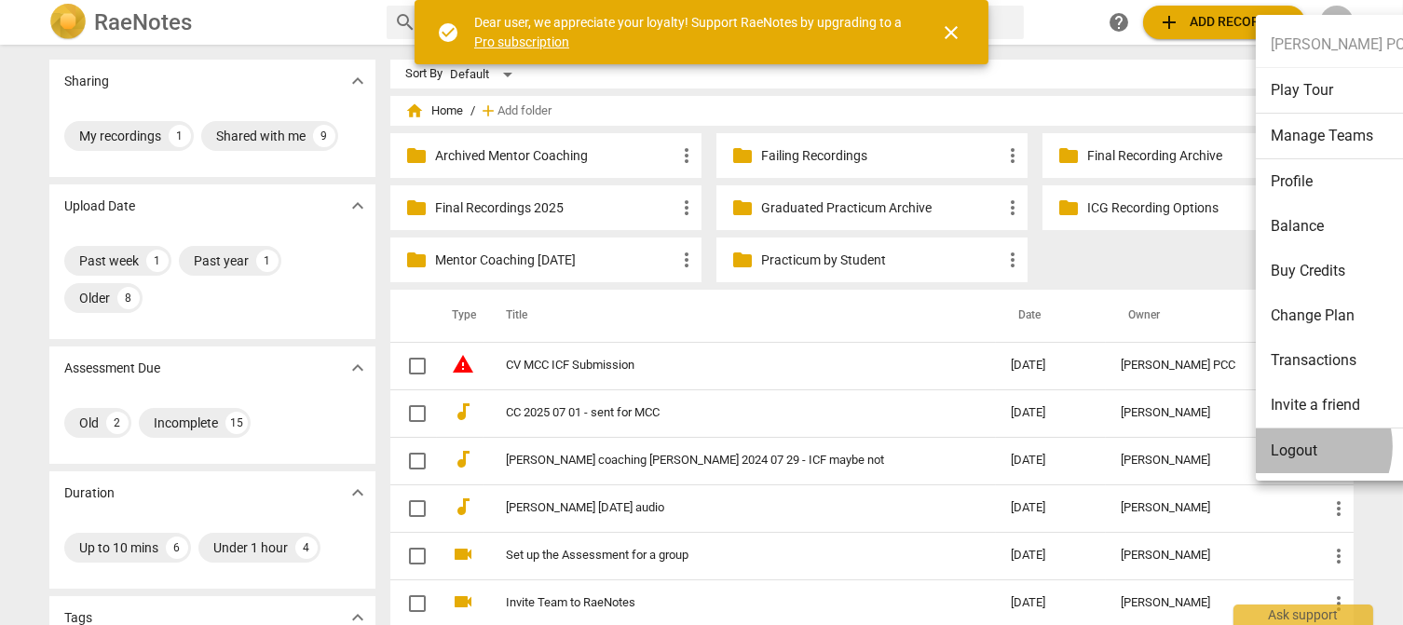
click at [1299, 445] on li "Logout" at bounding box center [1342, 451] width 173 height 45
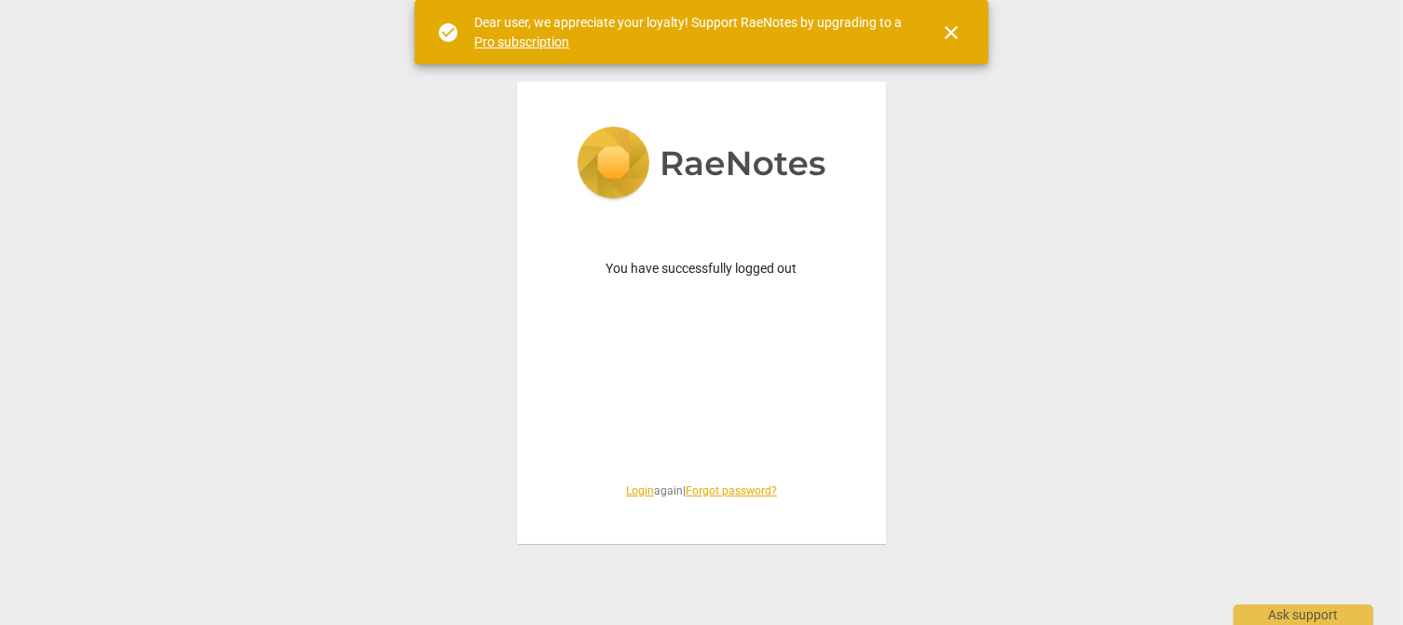
click at [631, 492] on link "Login" at bounding box center [640, 490] width 28 height 13
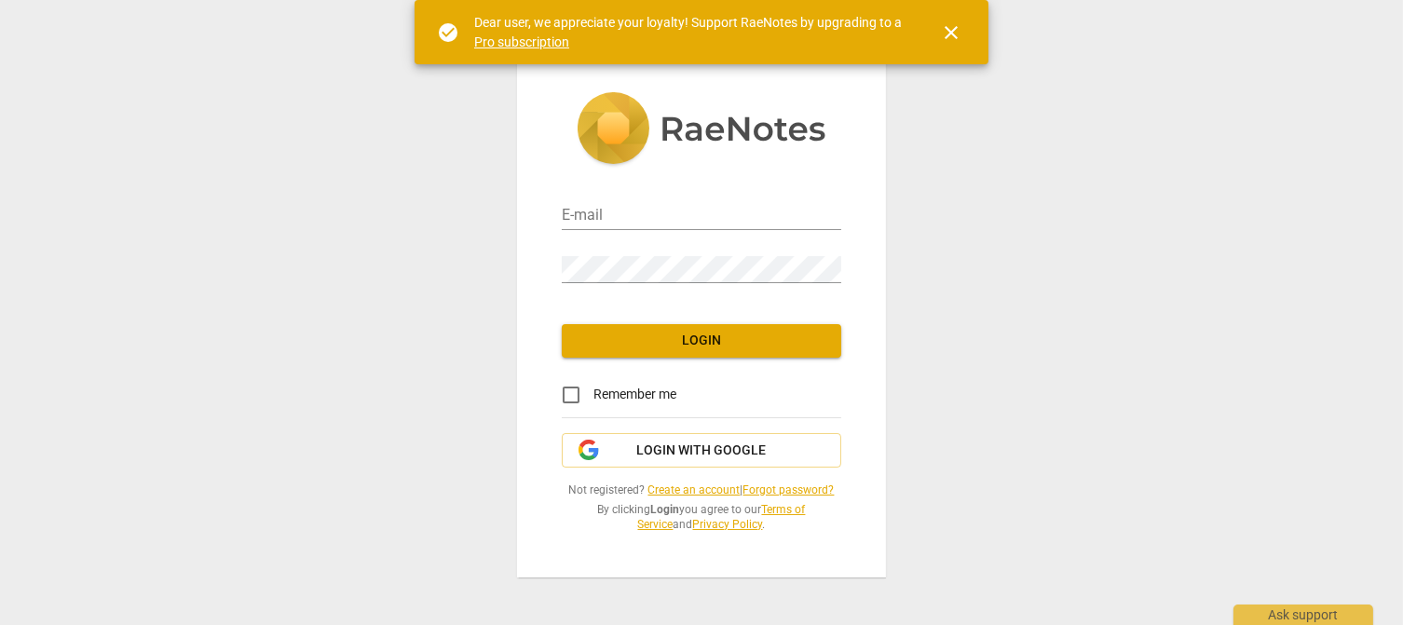
type input "cxo@coachville.com"
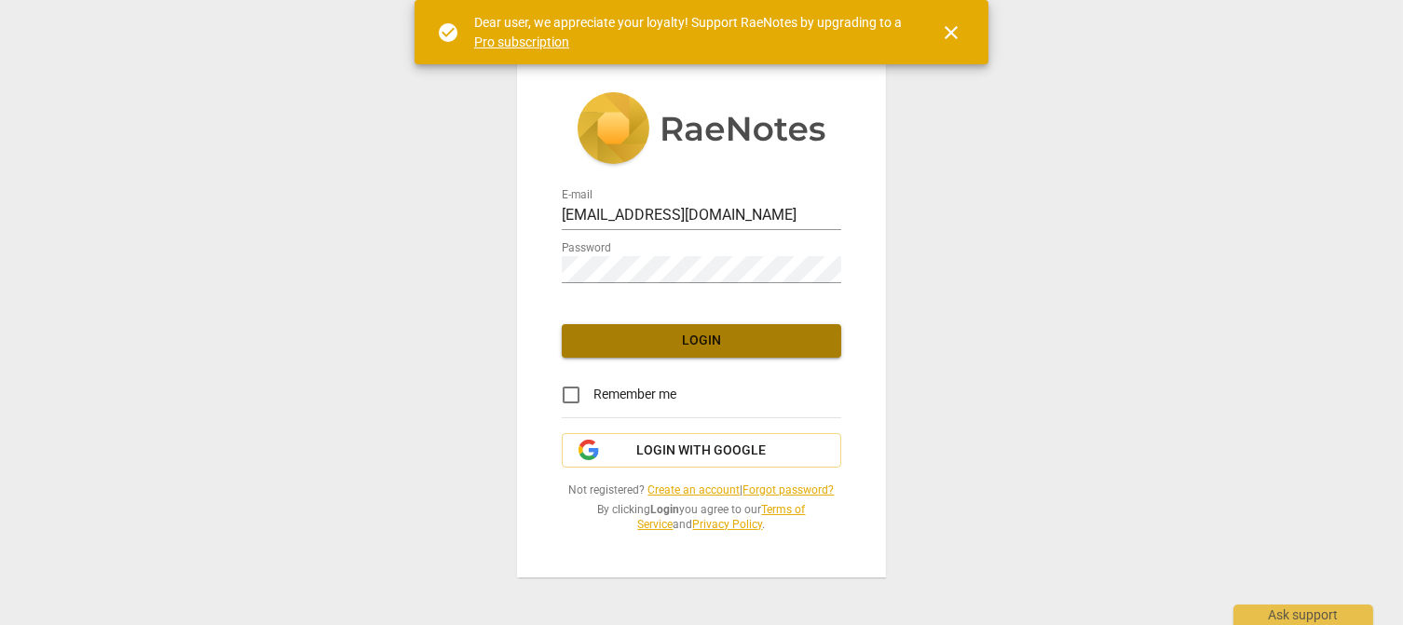
click at [727, 342] on span "Login" at bounding box center [702, 341] width 250 height 19
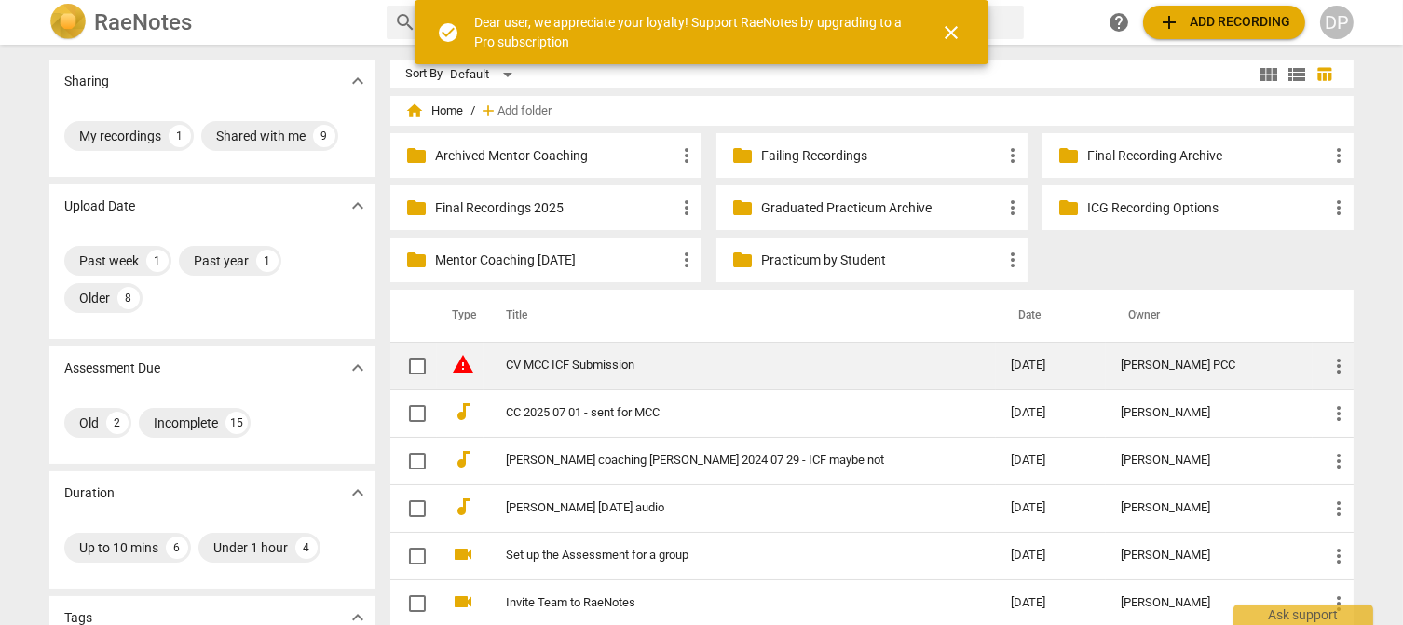
click at [602, 369] on link "CV MCC ICF Submission" at bounding box center [725, 366] width 438 height 14
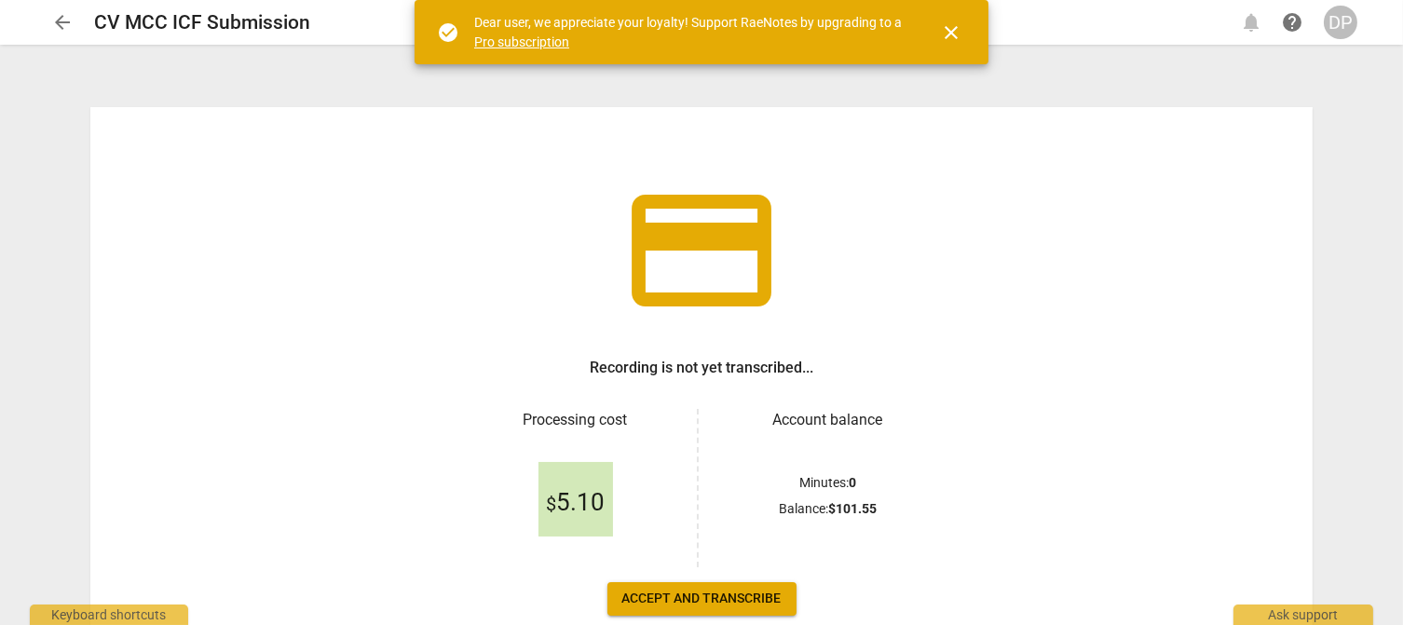
click at [863, 505] on b "$ 101.55" at bounding box center [852, 508] width 48 height 15
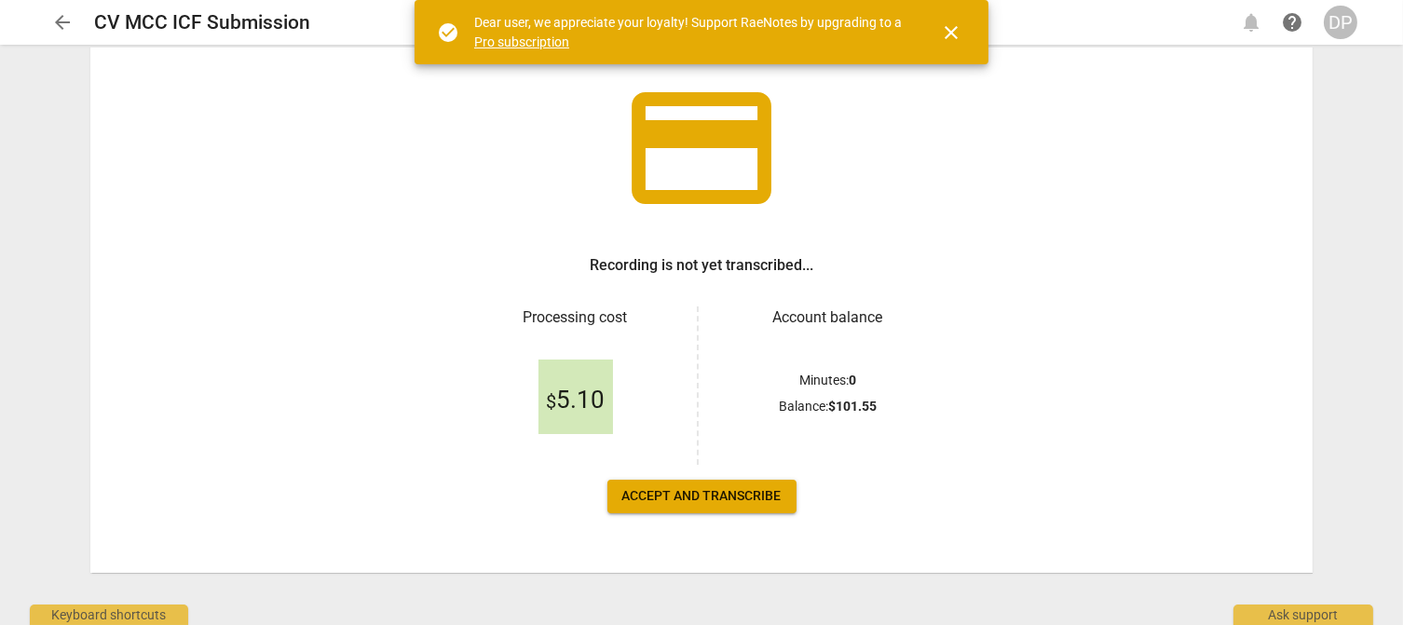
scroll to position [109, 0]
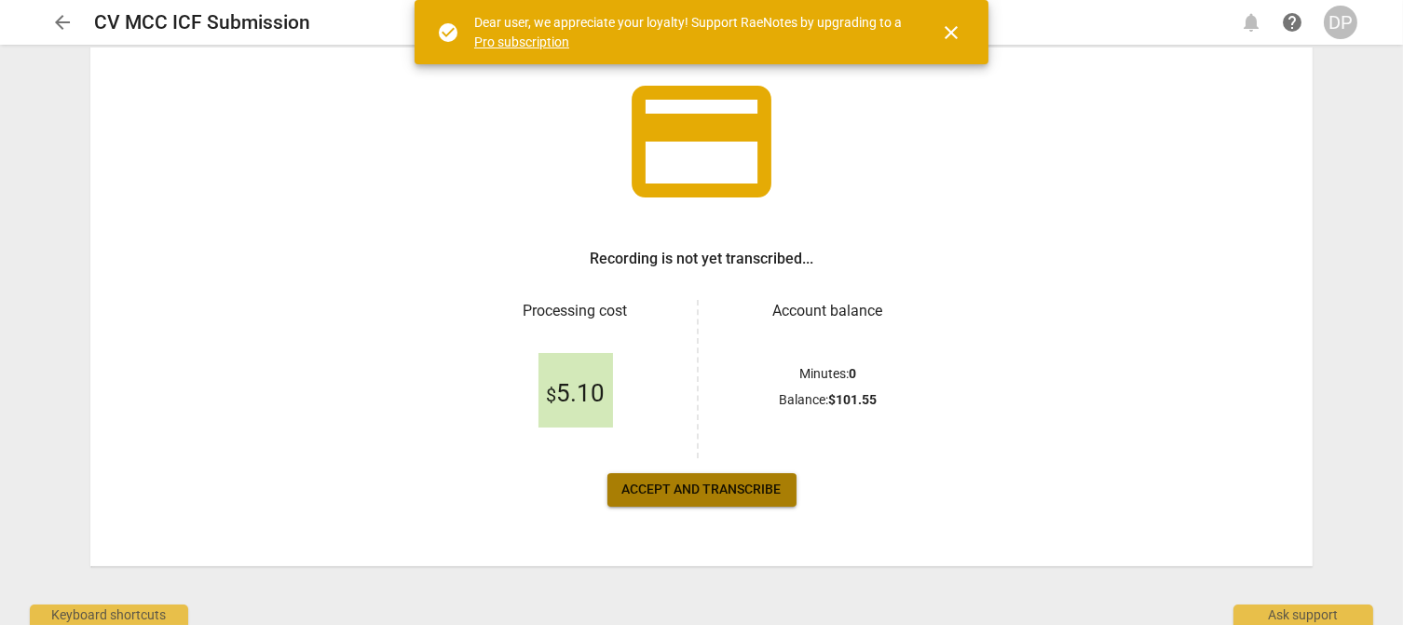
click at [725, 490] on span "Accept and transcribe" at bounding box center [701, 490] width 159 height 19
